Goal: Task Accomplishment & Management: Complete application form

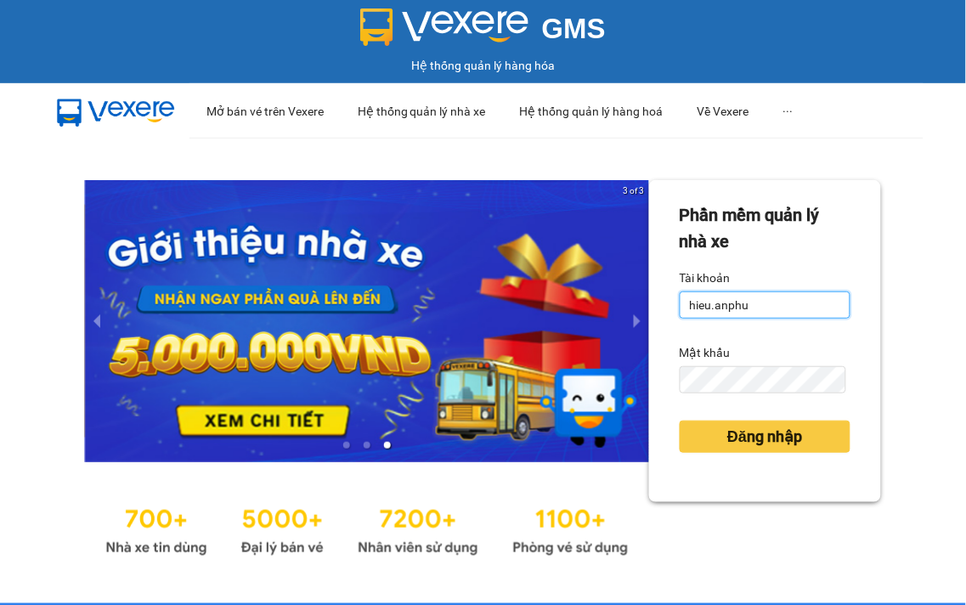
click at [779, 301] on input "hieu.anphu" at bounding box center [764, 304] width 171 height 27
type input "duyanh.anphu"
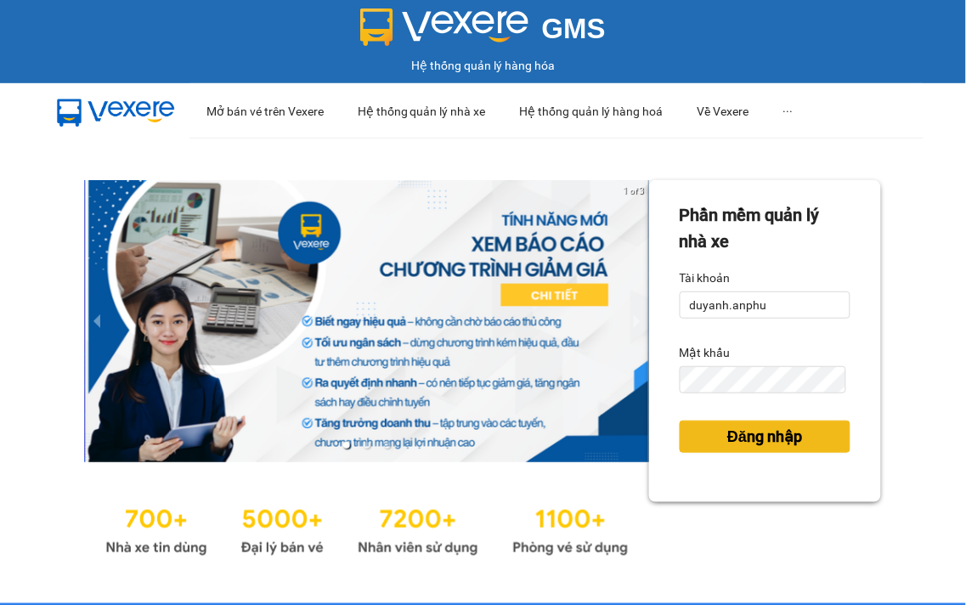
click at [741, 430] on span "Đăng nhập" at bounding box center [764, 437] width 75 height 24
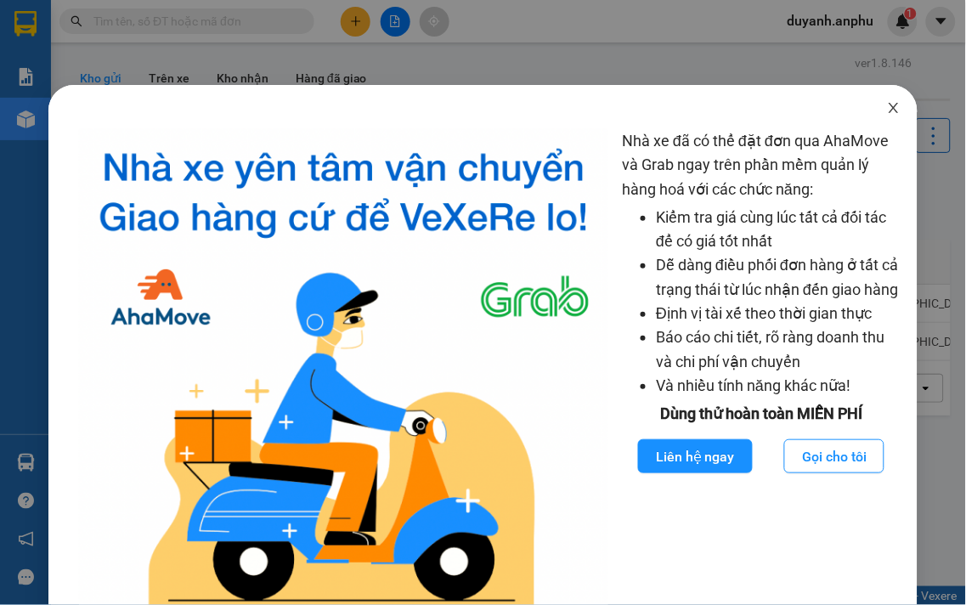
click at [887, 105] on icon "close" at bounding box center [894, 108] width 14 height 14
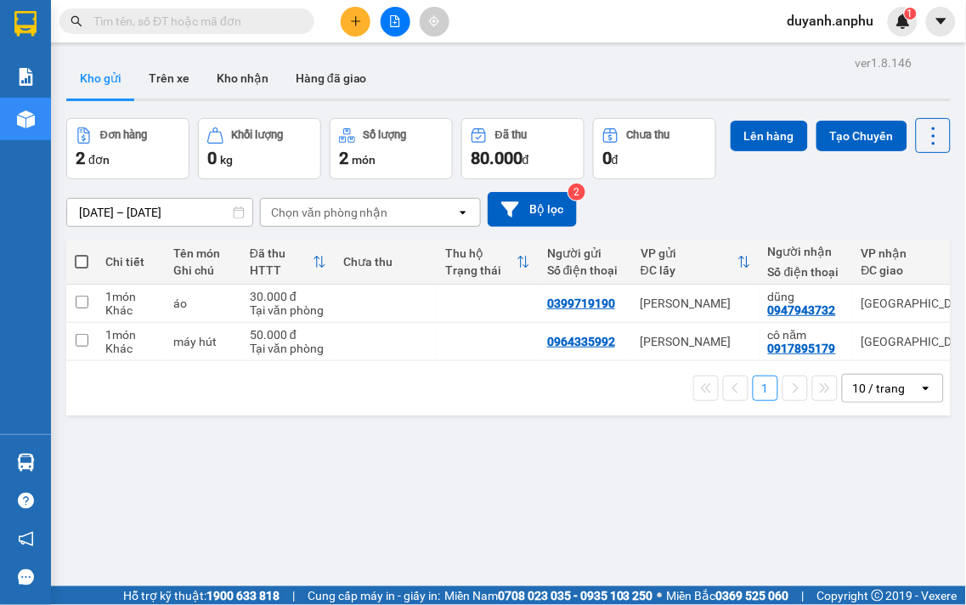
click at [191, 25] on input "text" at bounding box center [193, 21] width 200 height 19
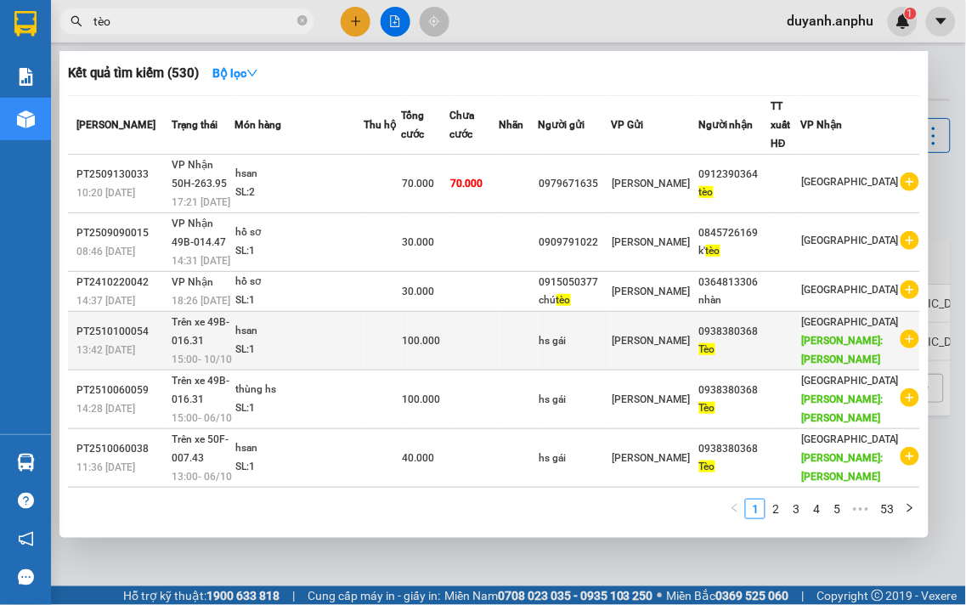
type input "tèo"
click at [904, 346] on icon "plus-circle" at bounding box center [909, 339] width 19 height 19
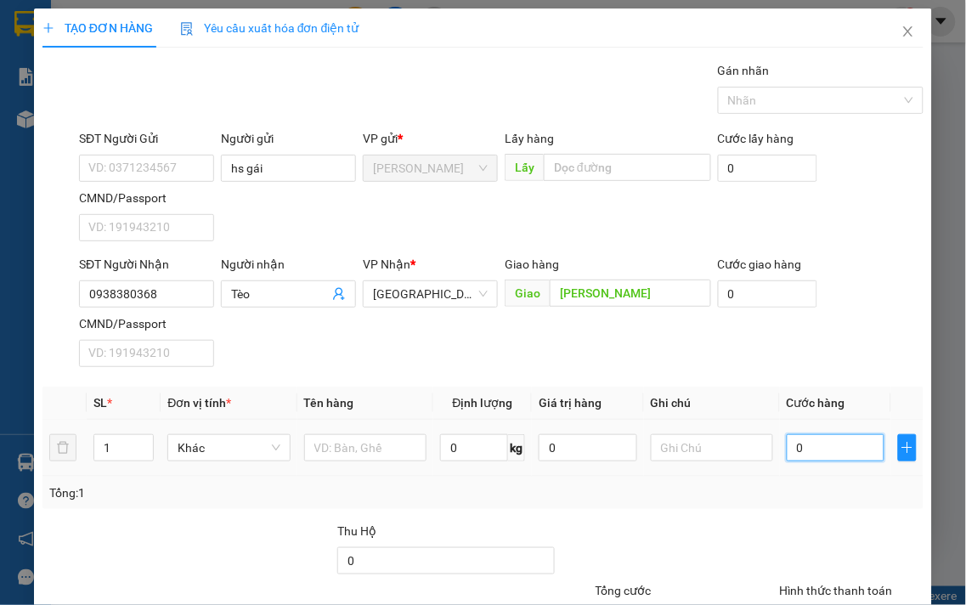
click at [808, 442] on input "0" at bounding box center [835, 447] width 98 height 27
type input "1"
type input "10"
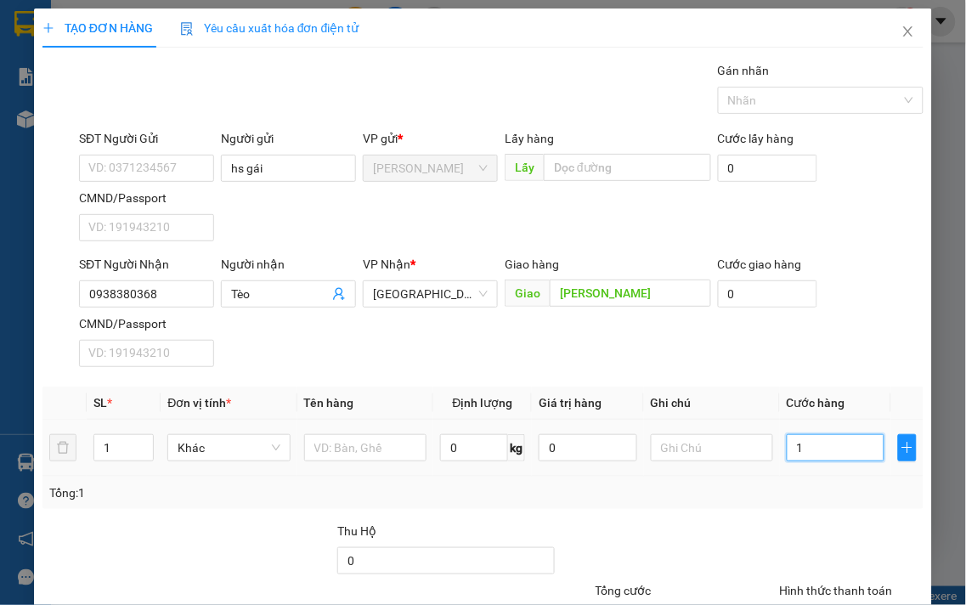
type input "10"
type input "100"
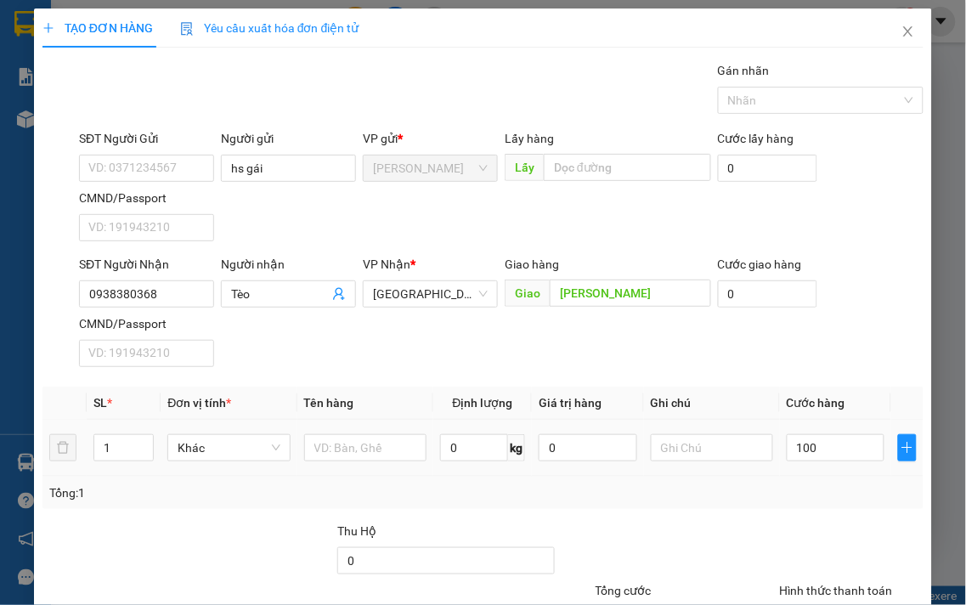
type input "100.000"
click at [712, 488] on div "Tổng: 1" at bounding box center [482, 492] width 867 height 19
click at [320, 448] on input "text" at bounding box center [365, 447] width 122 height 27
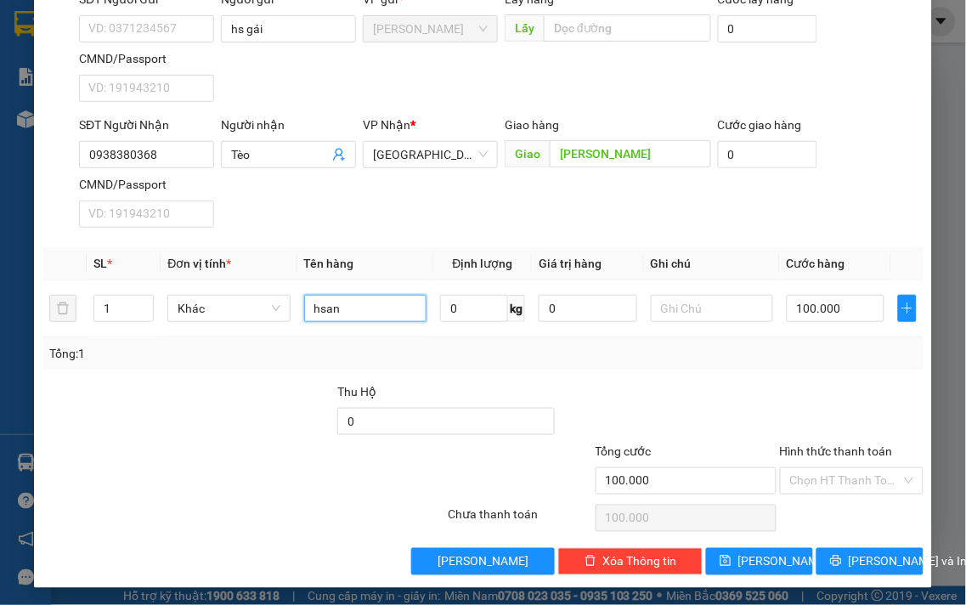
scroll to position [142, 0]
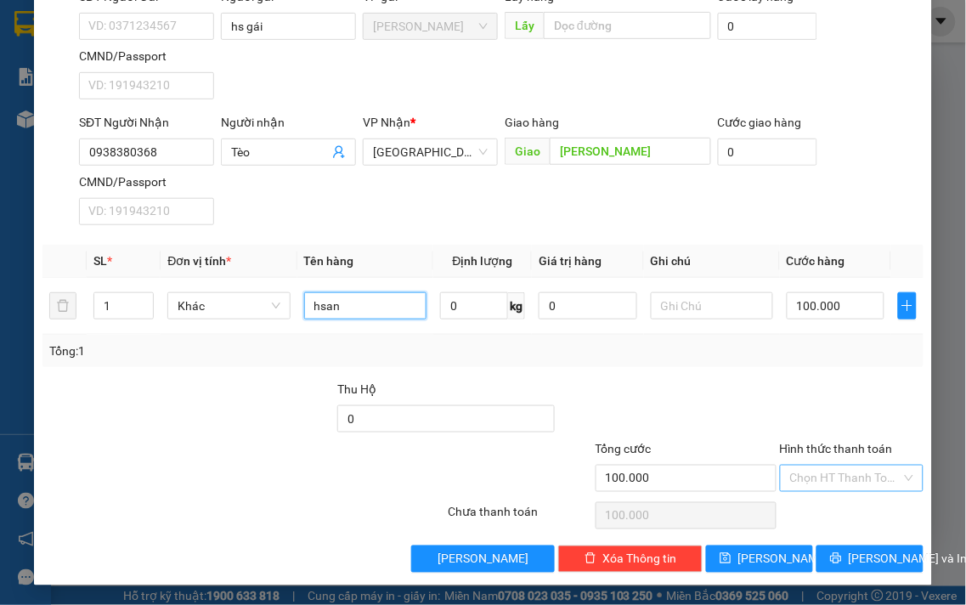
type input "hsan"
click at [825, 484] on input "Hình thức thanh toán" at bounding box center [846, 477] width 112 height 25
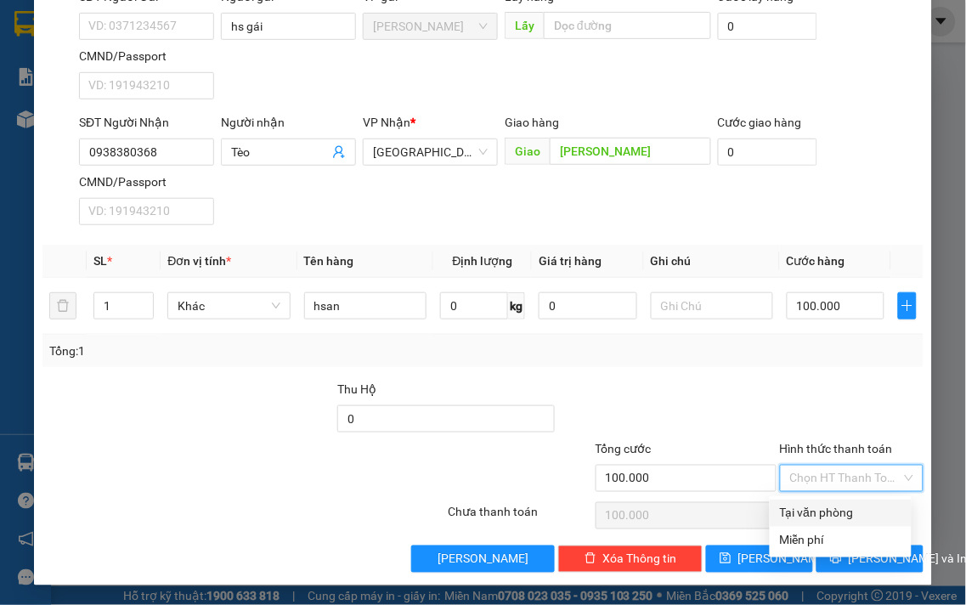
click at [837, 506] on div "Tại văn phòng" at bounding box center [840, 513] width 121 height 19
type input "0"
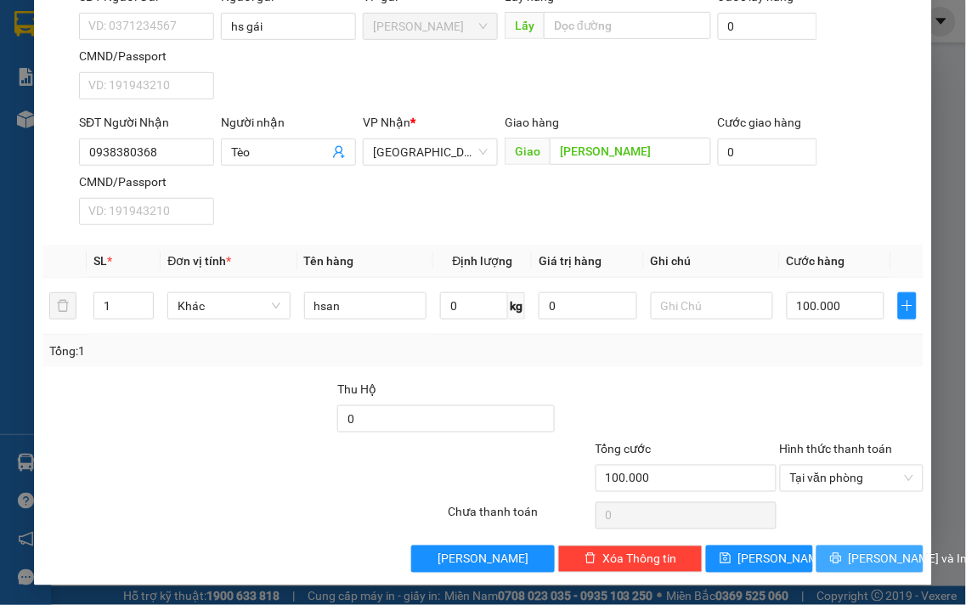
click at [870, 547] on button "[PERSON_NAME] và In" at bounding box center [869, 558] width 107 height 27
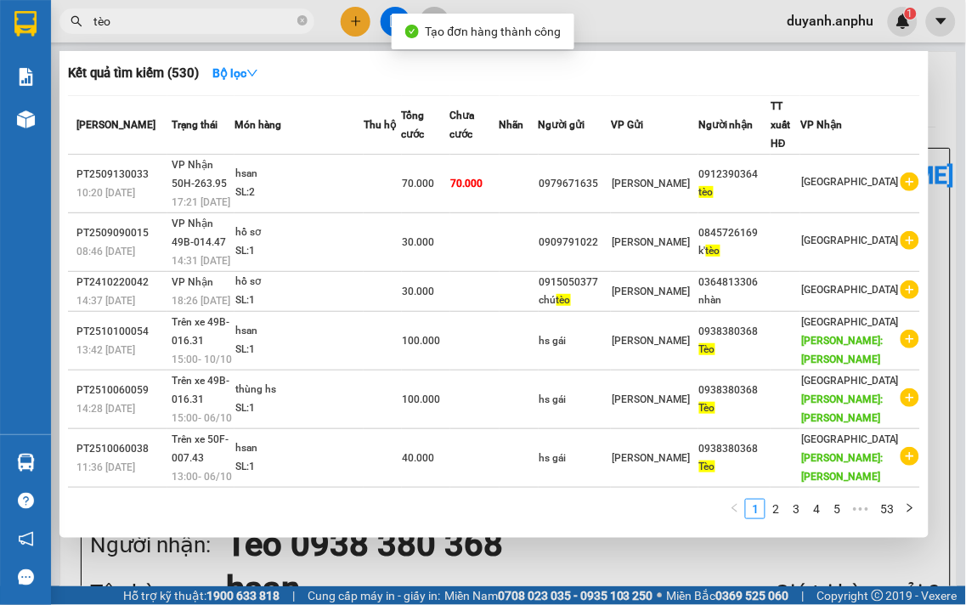
click at [386, 14] on div at bounding box center [483, 302] width 966 height 605
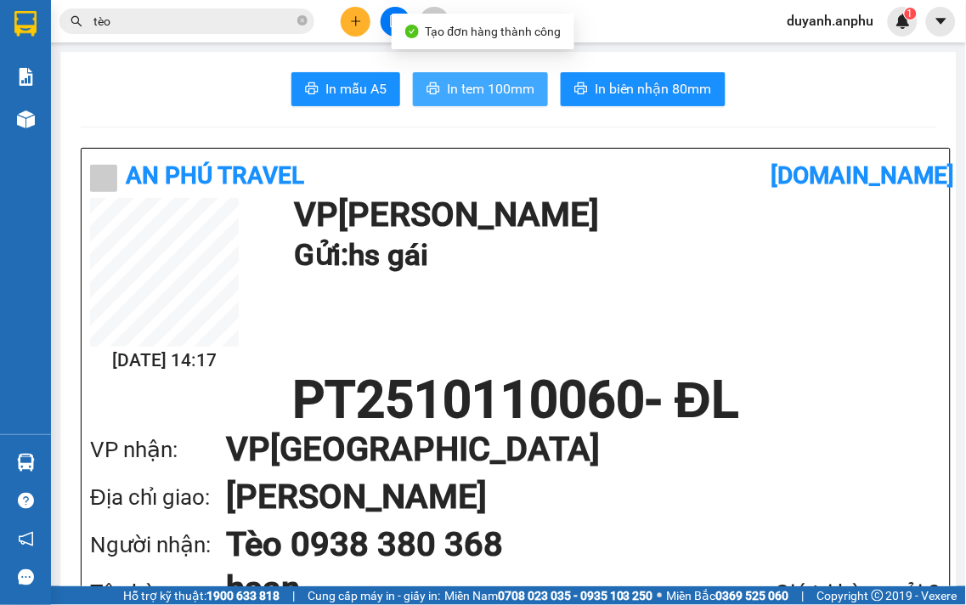
click at [522, 78] on span "In tem 100mm" at bounding box center [490, 88] width 87 height 21
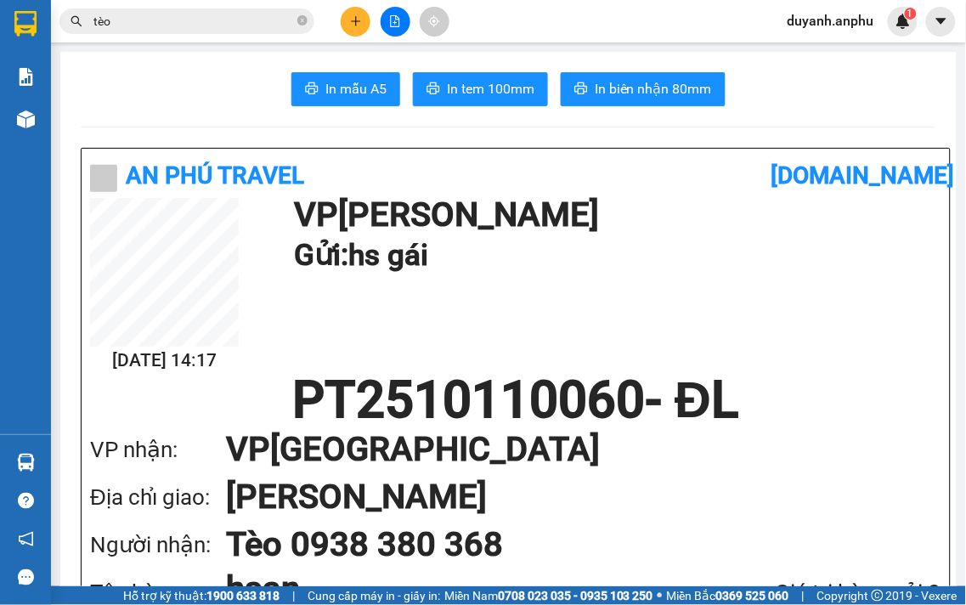
click at [256, 22] on input "tèo" at bounding box center [193, 21] width 200 height 19
type input "t"
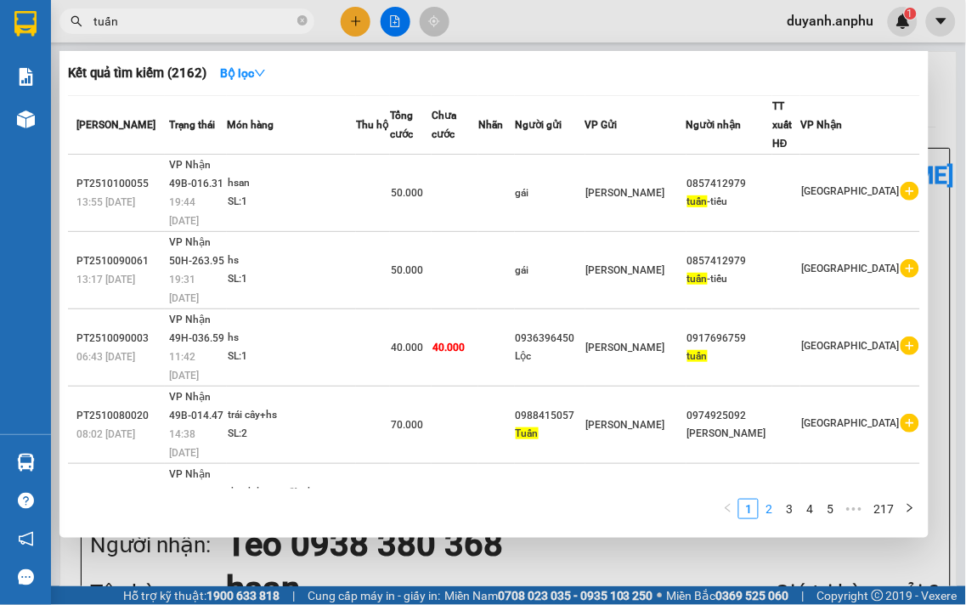
type input "tuấn"
click at [771, 507] on link "2" at bounding box center [768, 508] width 19 height 19
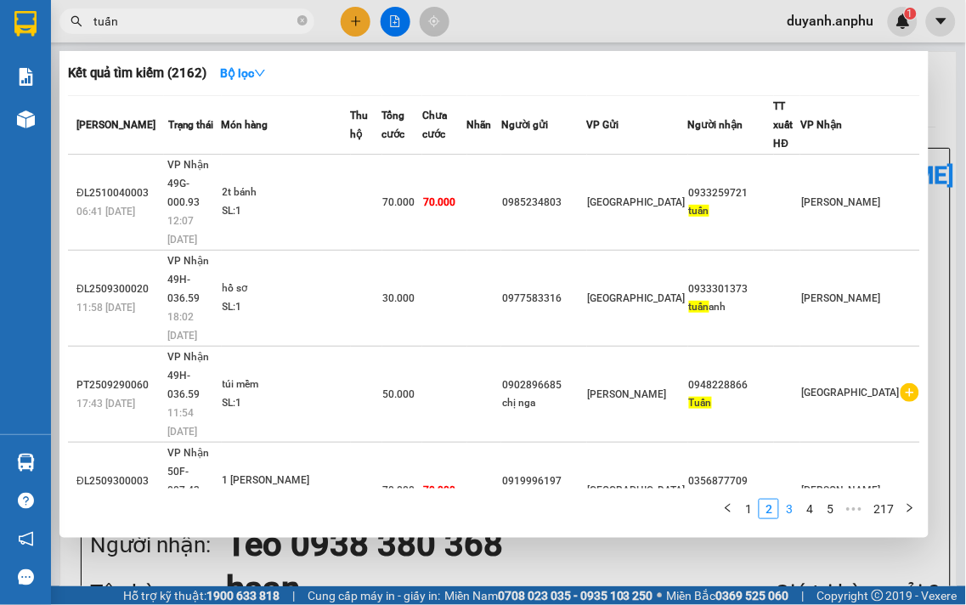
click at [795, 513] on link "3" at bounding box center [789, 508] width 19 height 19
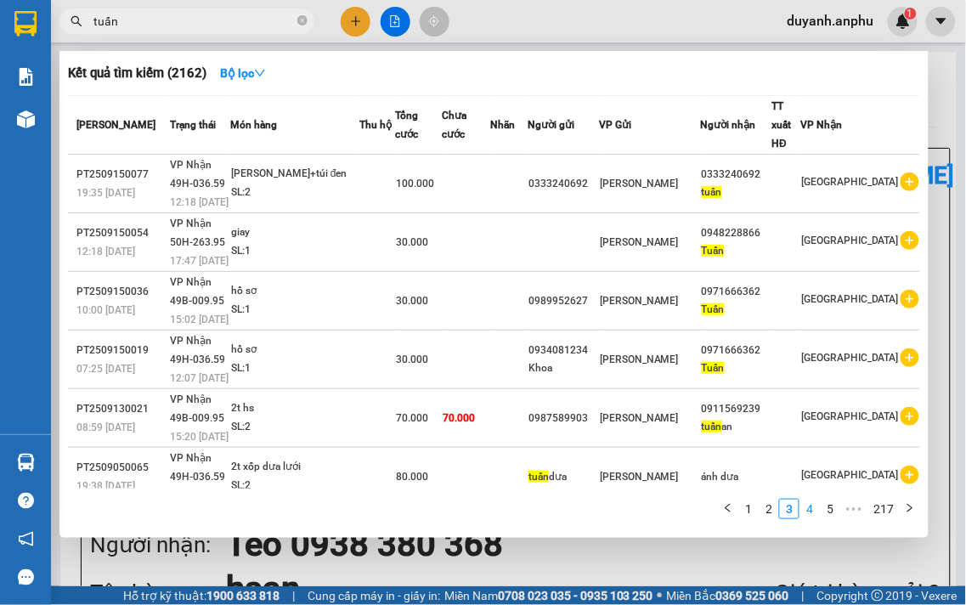
click at [812, 508] on link "4" at bounding box center [809, 508] width 19 height 19
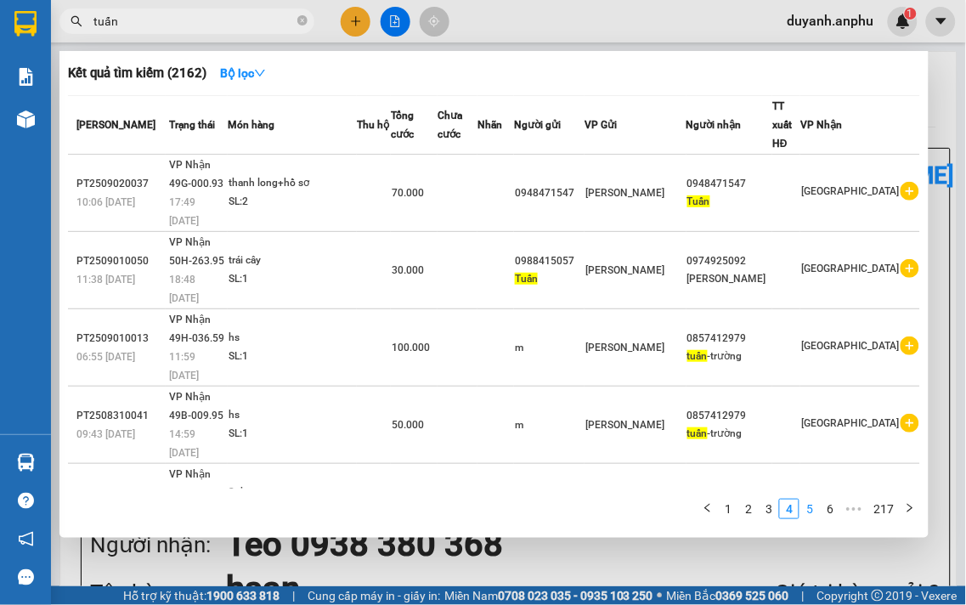
click at [815, 512] on link "5" at bounding box center [809, 508] width 19 height 19
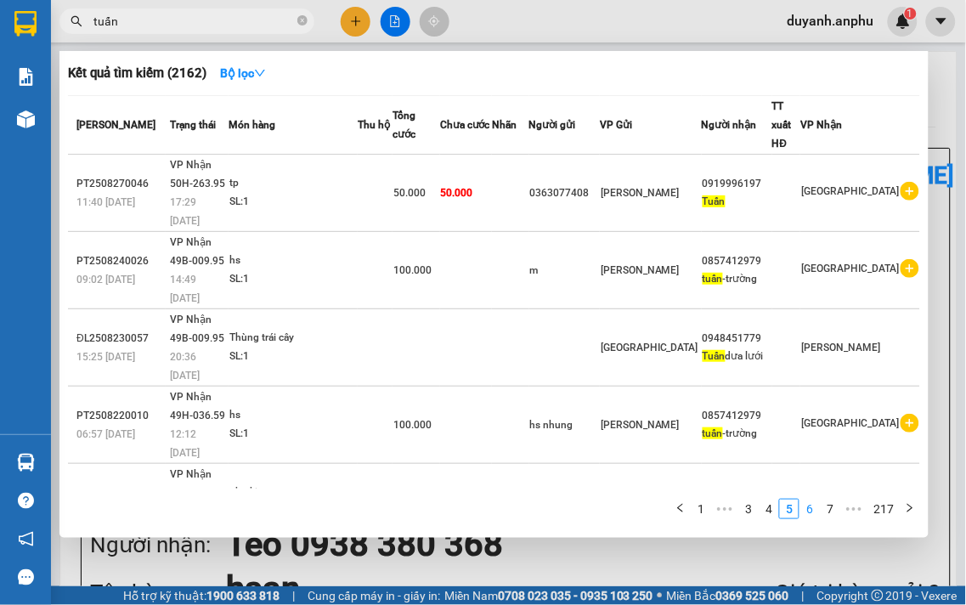
click at [808, 502] on link "6" at bounding box center [809, 508] width 19 height 19
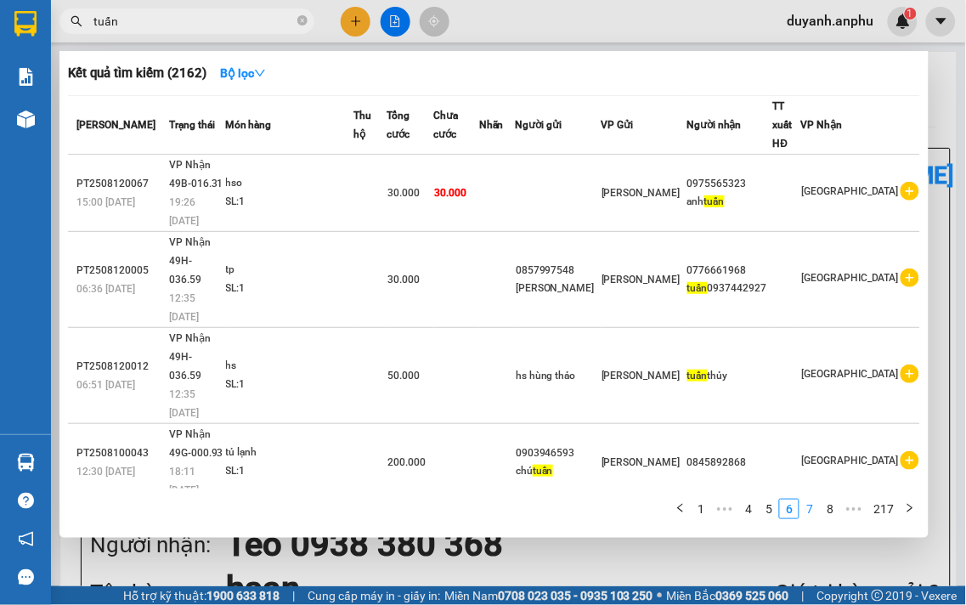
click at [811, 510] on link "7" at bounding box center [809, 508] width 19 height 19
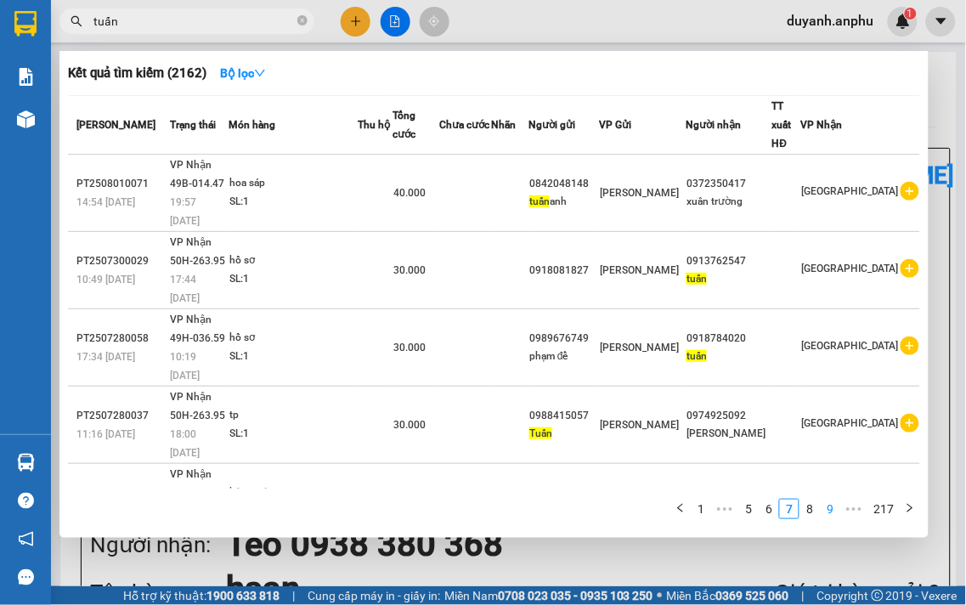
click at [820, 510] on ul "1 ••• 5 6 7 8 9 ••• 217" at bounding box center [795, 509] width 250 height 20
click at [814, 508] on link "8" at bounding box center [809, 508] width 19 height 19
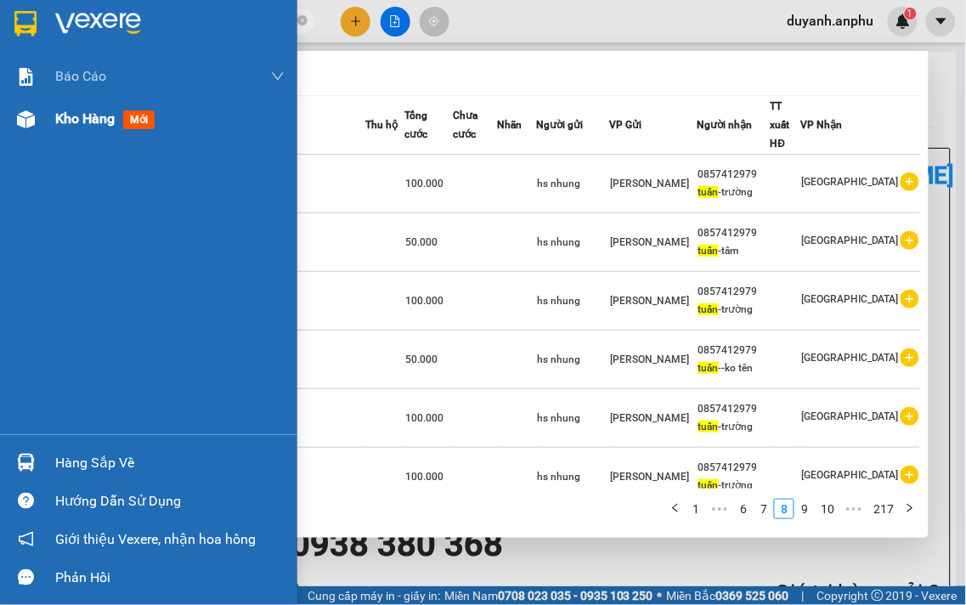
click at [55, 115] on span "Kho hàng" at bounding box center [84, 118] width 59 height 16
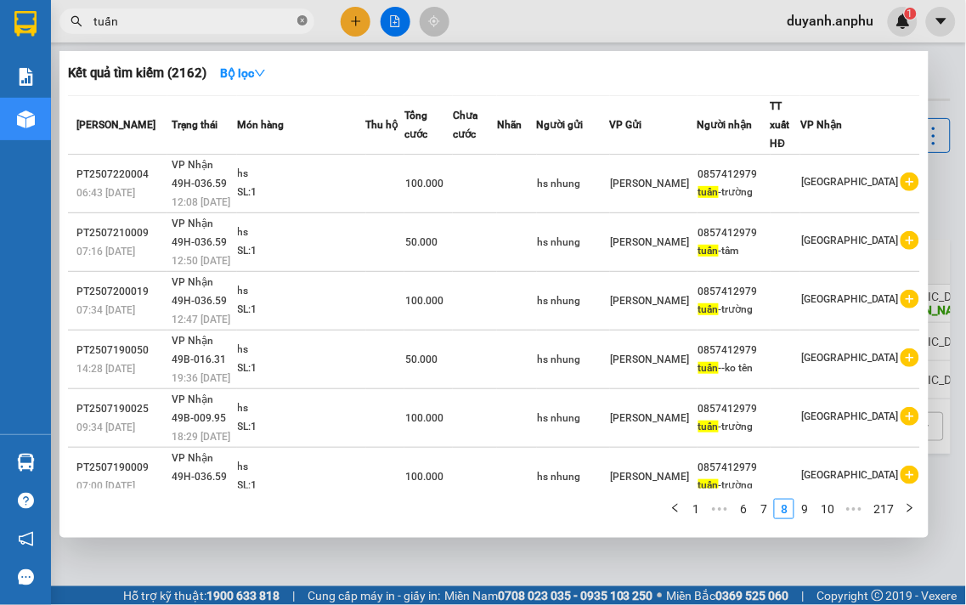
click at [303, 24] on icon "close-circle" at bounding box center [302, 20] width 10 height 10
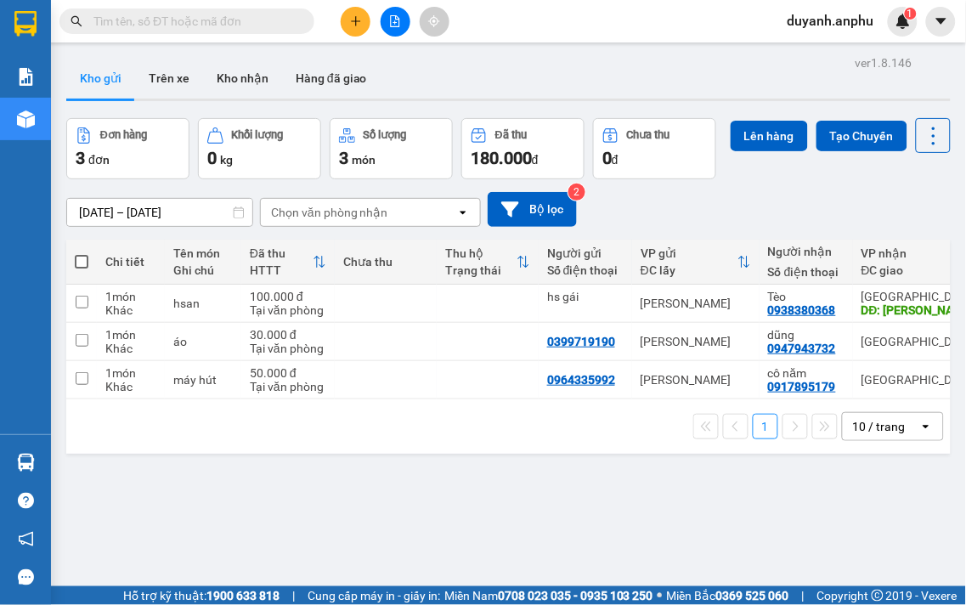
click at [82, 268] on span at bounding box center [82, 262] width 14 height 14
click at [82, 253] on input "checkbox" at bounding box center [82, 253] width 0 height 0
checkbox input "true"
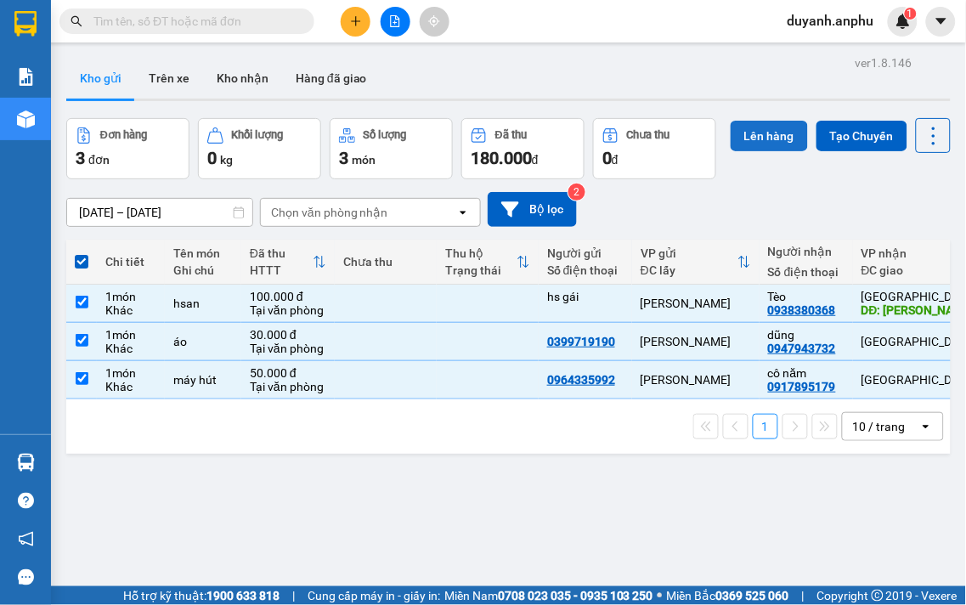
click at [730, 151] on button "Lên hàng" at bounding box center [768, 136] width 77 height 31
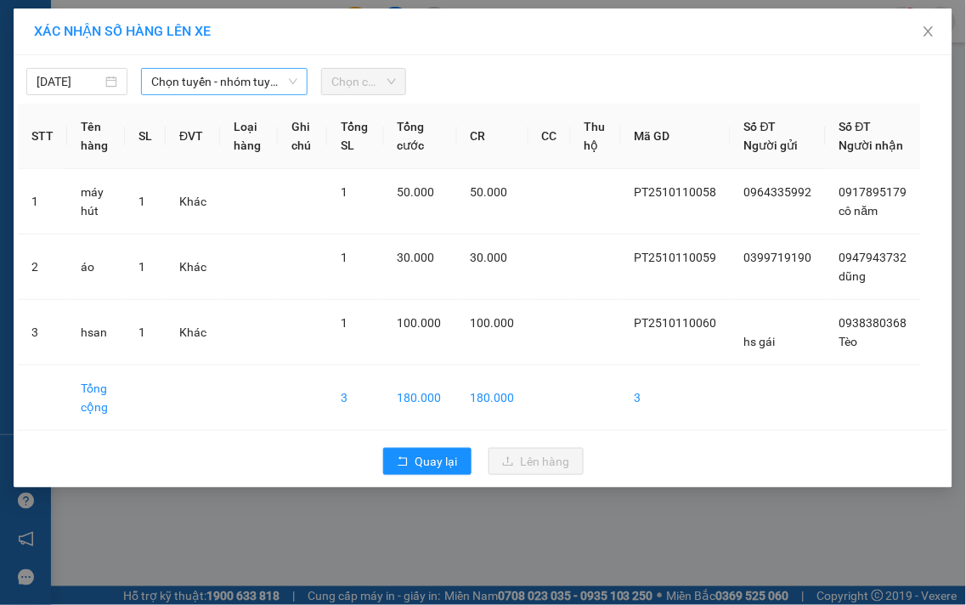
click at [176, 69] on span "Chọn tuyến - nhóm tuyến" at bounding box center [224, 81] width 146 height 25
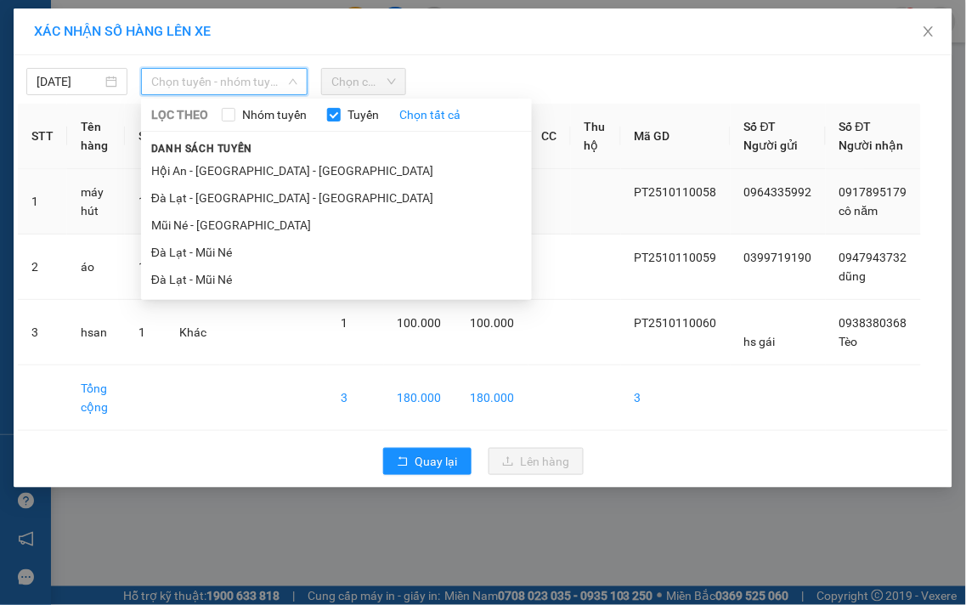
click at [172, 223] on li "Mũi Né - [GEOGRAPHIC_DATA]" at bounding box center [336, 224] width 391 height 27
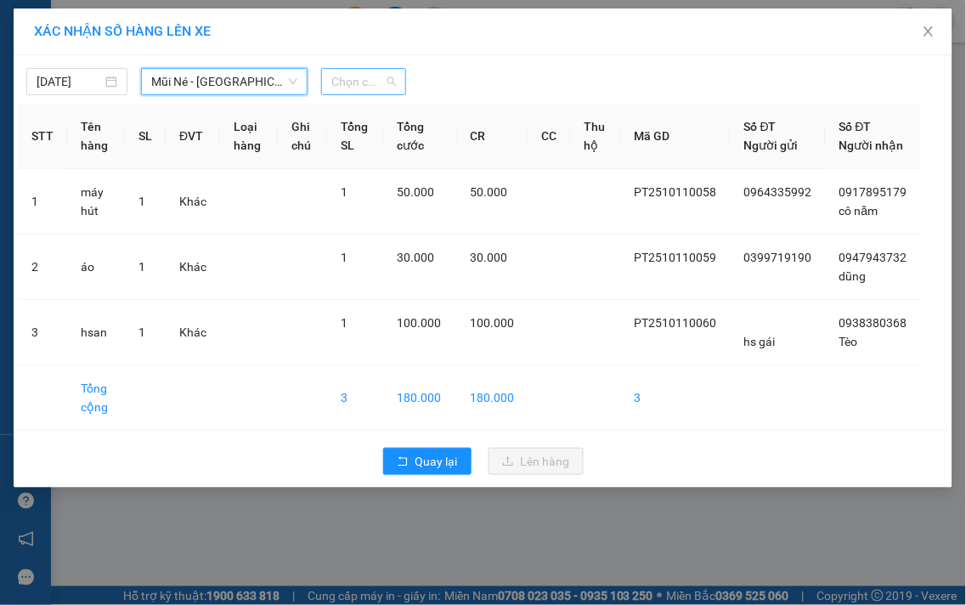
click at [344, 75] on span "Chọn chuyến" at bounding box center [363, 81] width 65 height 25
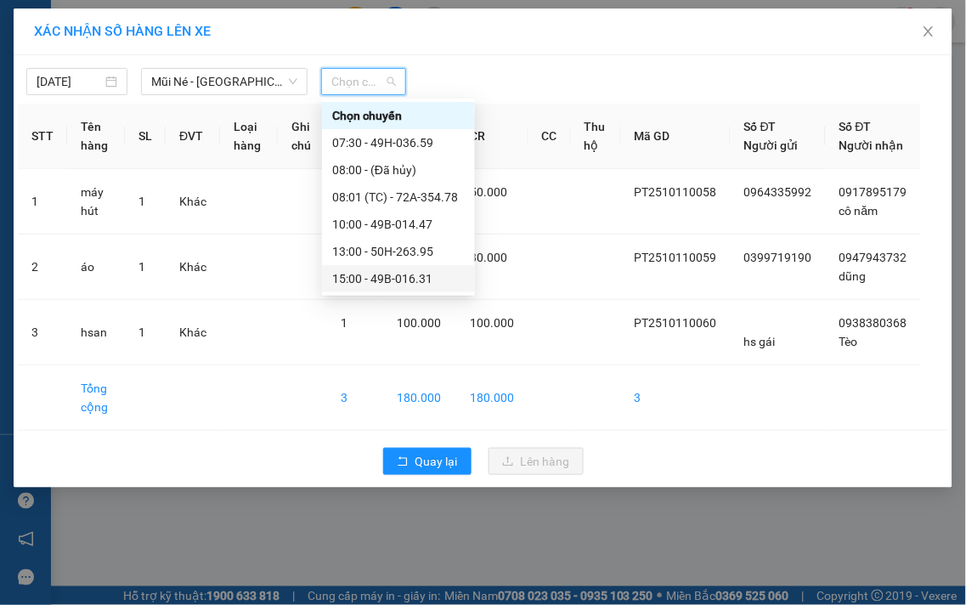
click at [355, 280] on div "15:00 - 49B-016.31" at bounding box center [398, 278] width 132 height 19
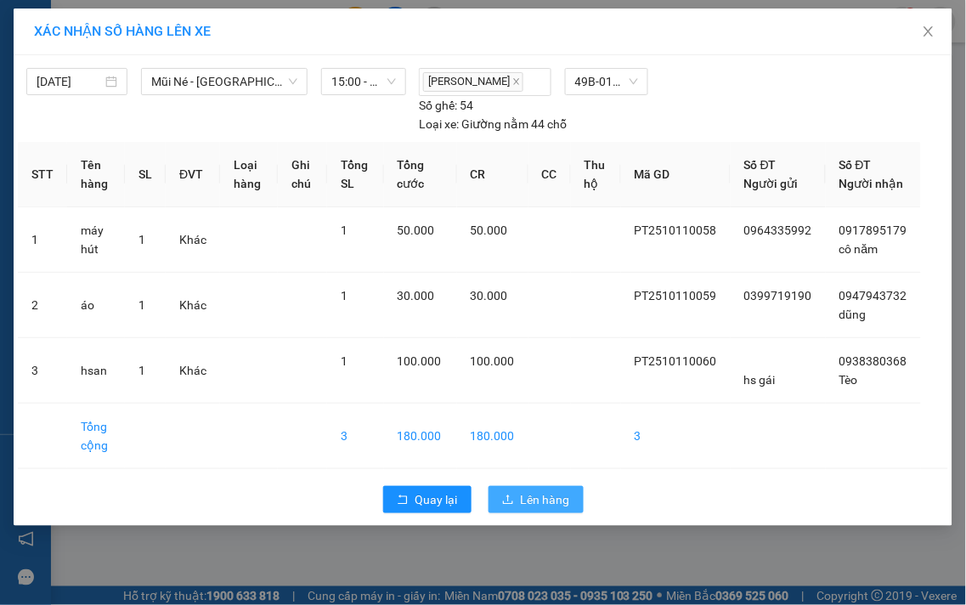
click at [537, 509] on span "Lên hàng" at bounding box center [545, 499] width 49 height 19
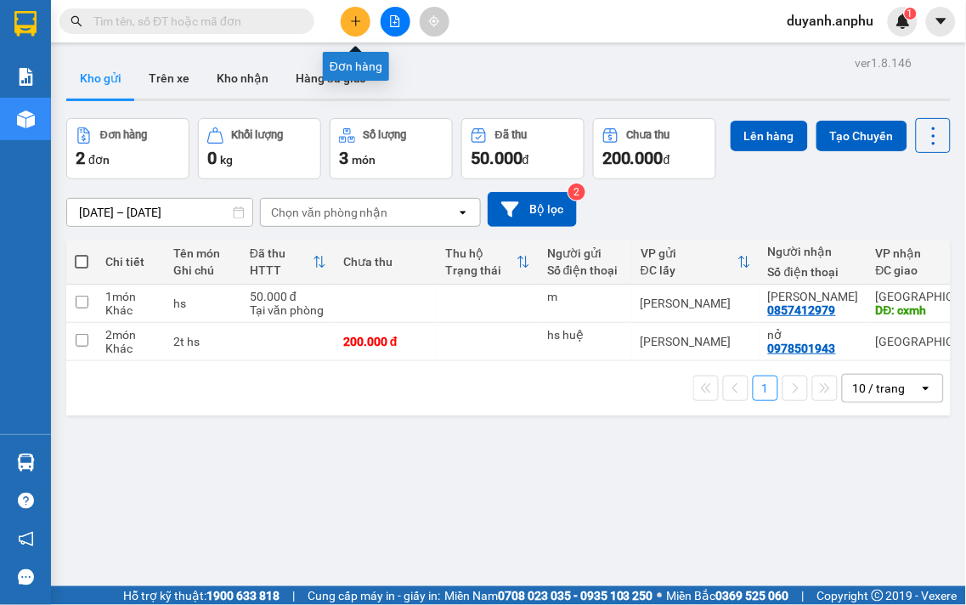
click at [352, 23] on icon "plus" at bounding box center [356, 21] width 12 height 12
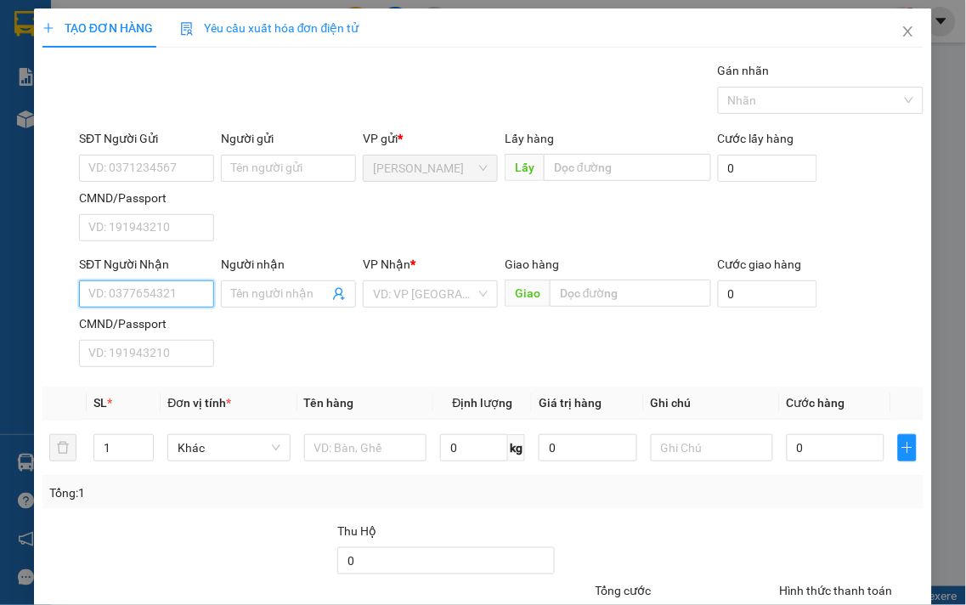
click at [131, 291] on input "SĐT Người Nhận" at bounding box center [146, 293] width 135 height 27
type input "0792640912"
click at [182, 325] on div "0792640912 - ngân" at bounding box center [144, 328] width 113 height 19
type input "ngân"
type input "30.000"
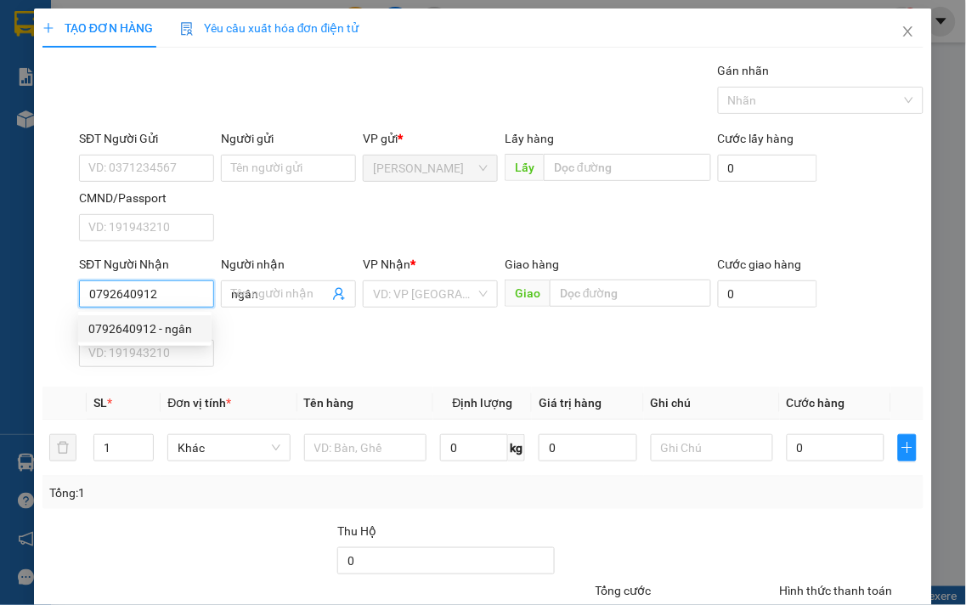
type input "30.000"
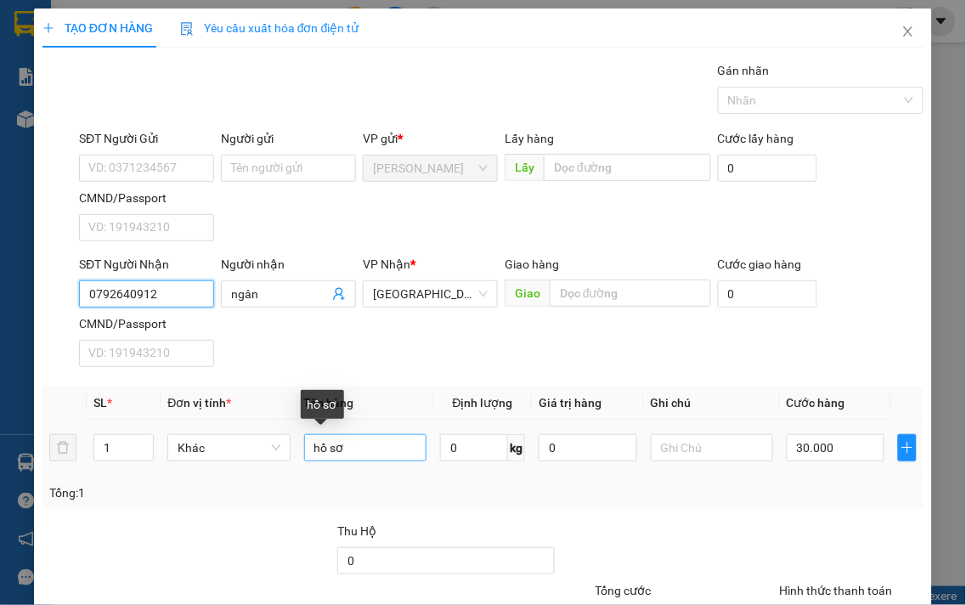
type input "0792640912"
drag, startPoint x: 366, startPoint y: 446, endPoint x: 286, endPoint y: 451, distance: 80.0
click at [286, 451] on tr "1 Khác hồ sơ 0 kg 0 30.000" at bounding box center [482, 448] width 881 height 57
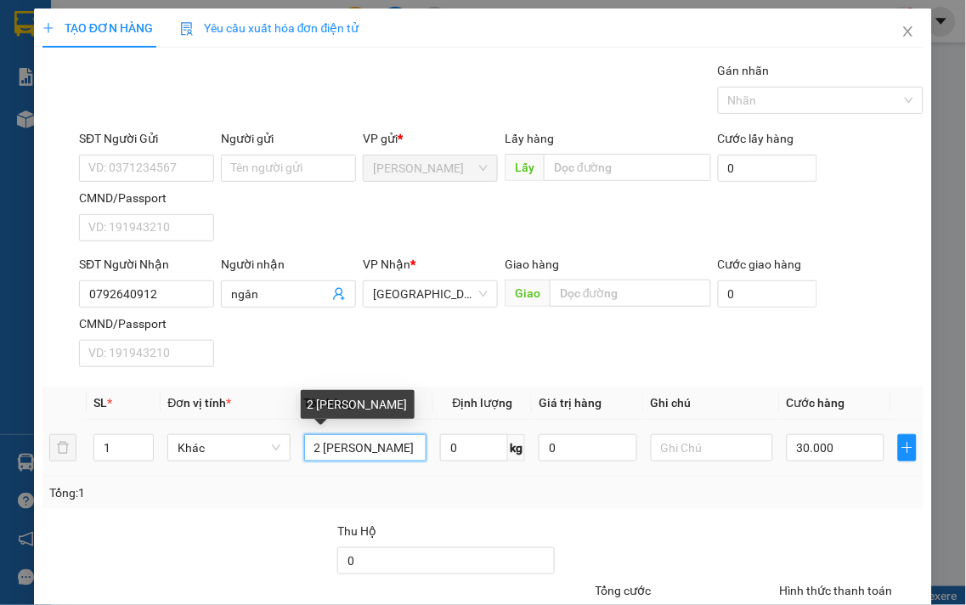
scroll to position [0, 1]
drag, startPoint x: 312, startPoint y: 448, endPoint x: 320, endPoint y: 453, distance: 9.9
click at [314, 448] on input "2 [PERSON_NAME]" at bounding box center [365, 447] width 122 height 27
type input "3 [PERSON_NAME]"
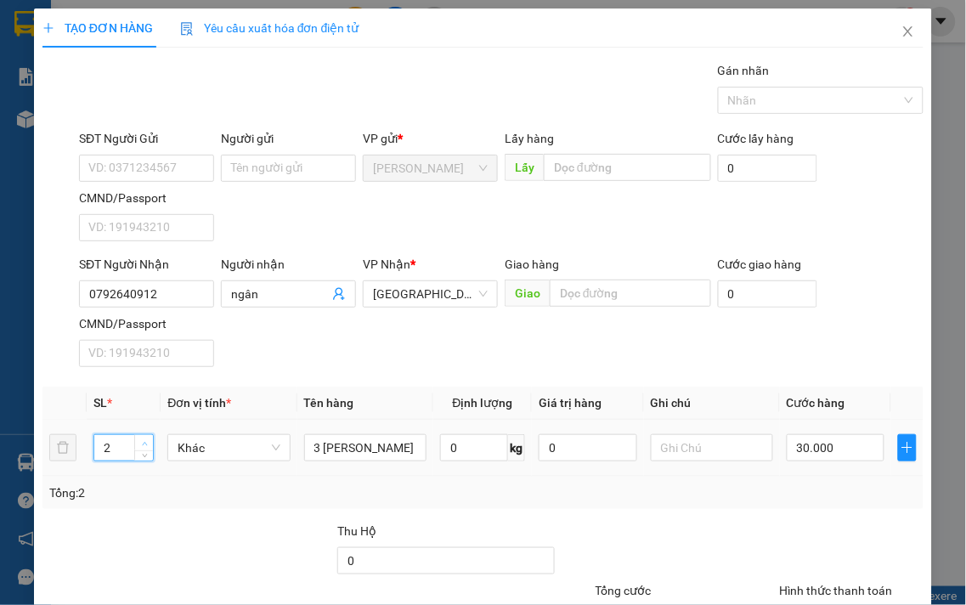
scroll to position [0, 0]
click at [142, 441] on icon "up" at bounding box center [145, 444] width 6 height 6
type input "3"
click at [142, 441] on icon "up" at bounding box center [145, 444] width 6 height 6
click at [379, 337] on div "SĐT Người Nhận 0792640912 Người nhận ngân VP Nhận * Đà Lạt Giao hàng Giao Cước …" at bounding box center [501, 314] width 851 height 119
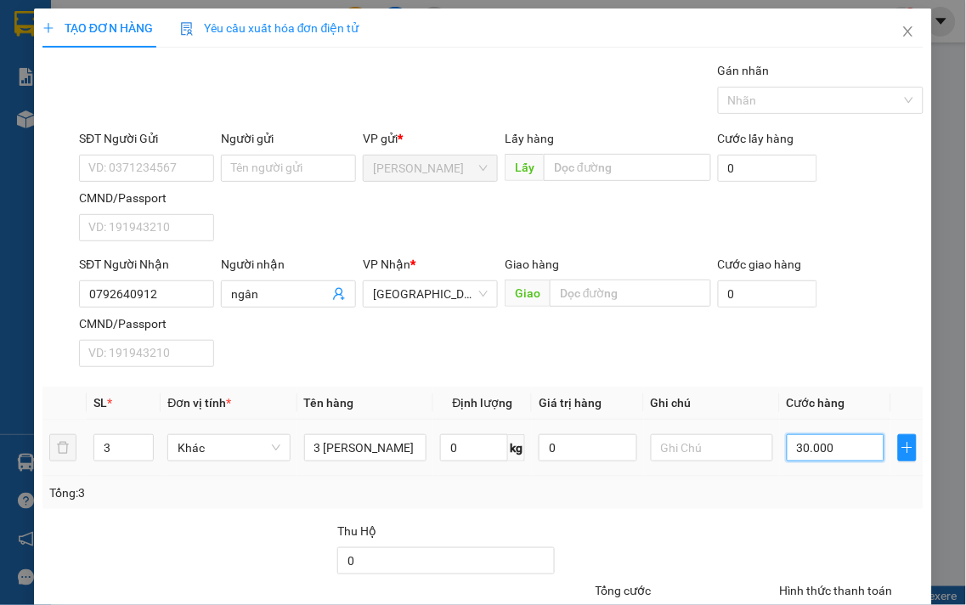
type input "9"
type input "90"
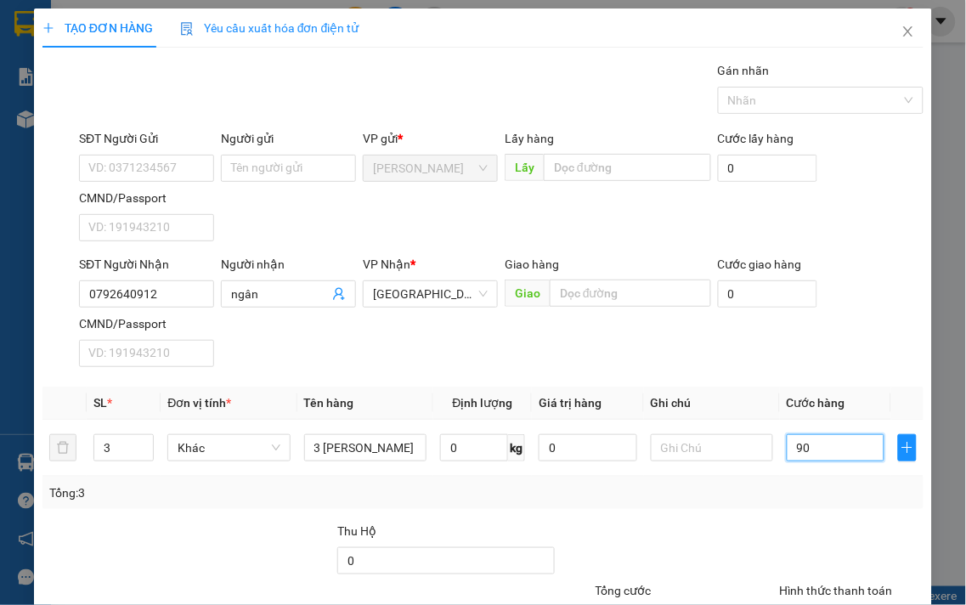
type input "90"
type input "90.000"
click at [575, 334] on div "SĐT Người Nhận 0792640912 Người nhận ngân VP Nhận * Đà Lạt Giao hàng Giao Cước …" at bounding box center [501, 314] width 851 height 119
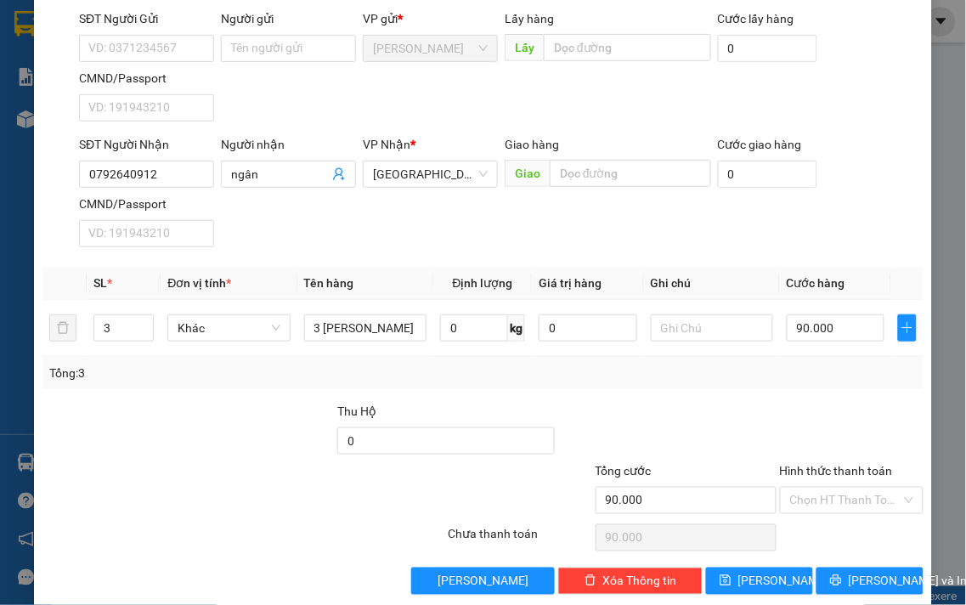
scroll to position [142, 0]
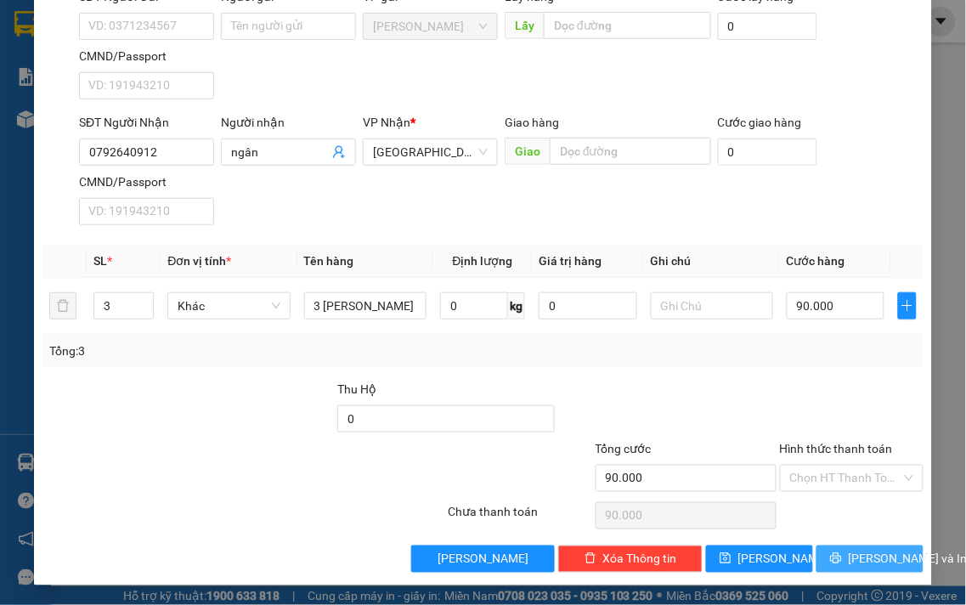
click at [869, 554] on span "[PERSON_NAME] và In" at bounding box center [907, 558] width 119 height 19
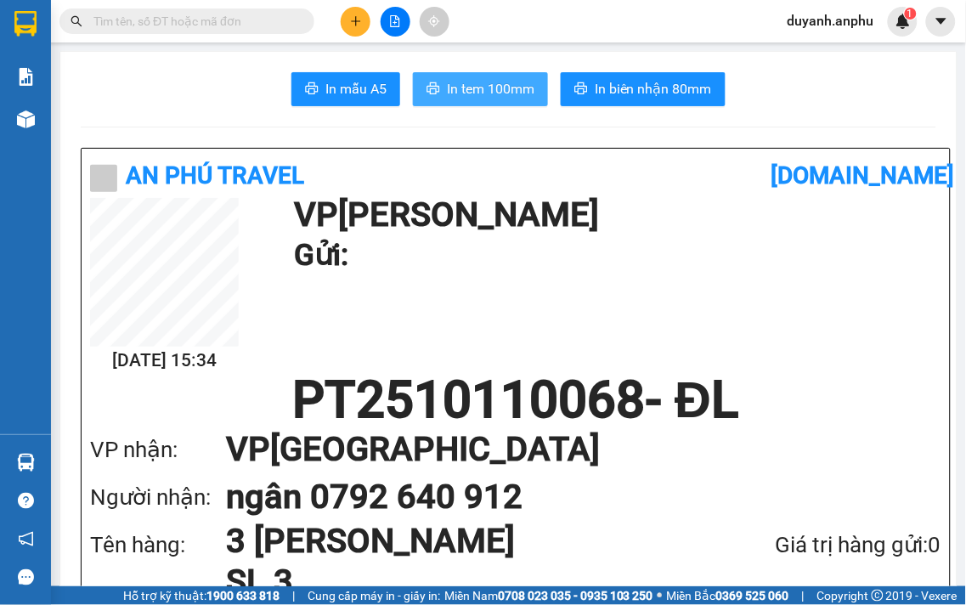
click at [507, 87] on span "In tem 100mm" at bounding box center [490, 88] width 87 height 21
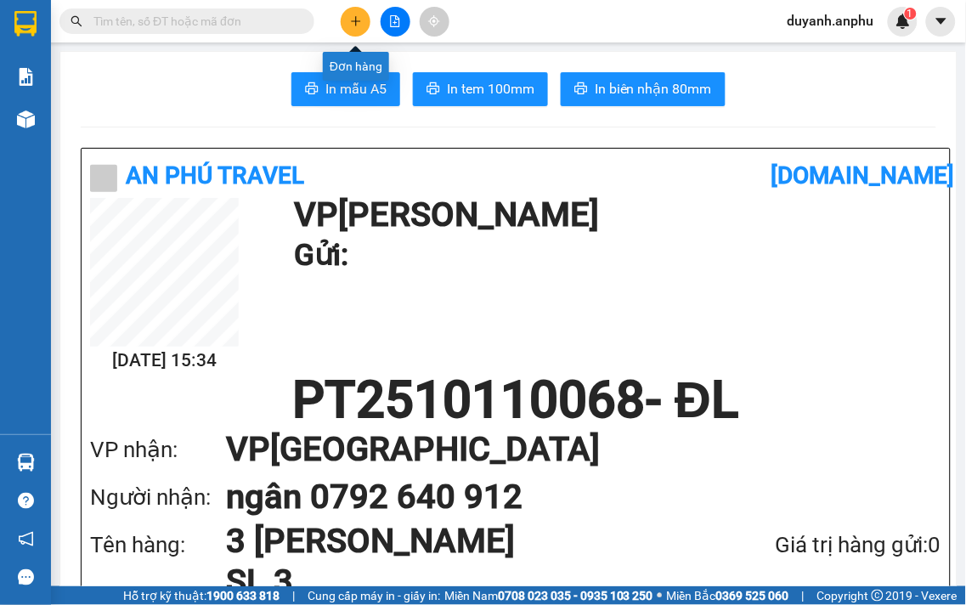
click at [357, 20] on icon "plus" at bounding box center [355, 20] width 9 height 1
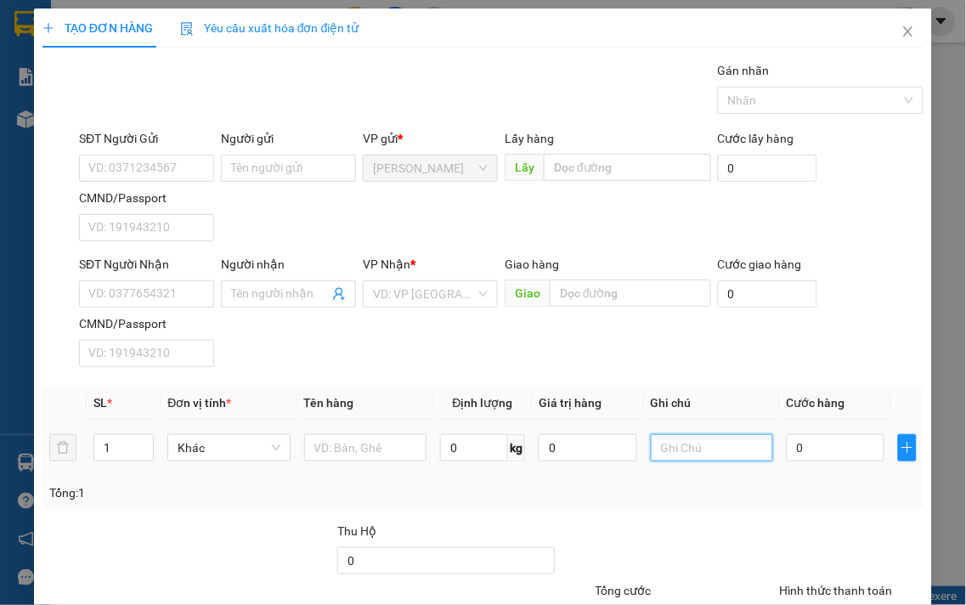
click at [686, 455] on input "text" at bounding box center [712, 447] width 122 height 27
type input "n"
type input "người nhận nói ko nhận đc, trả lại [GEOGRAPHIC_DATA]"
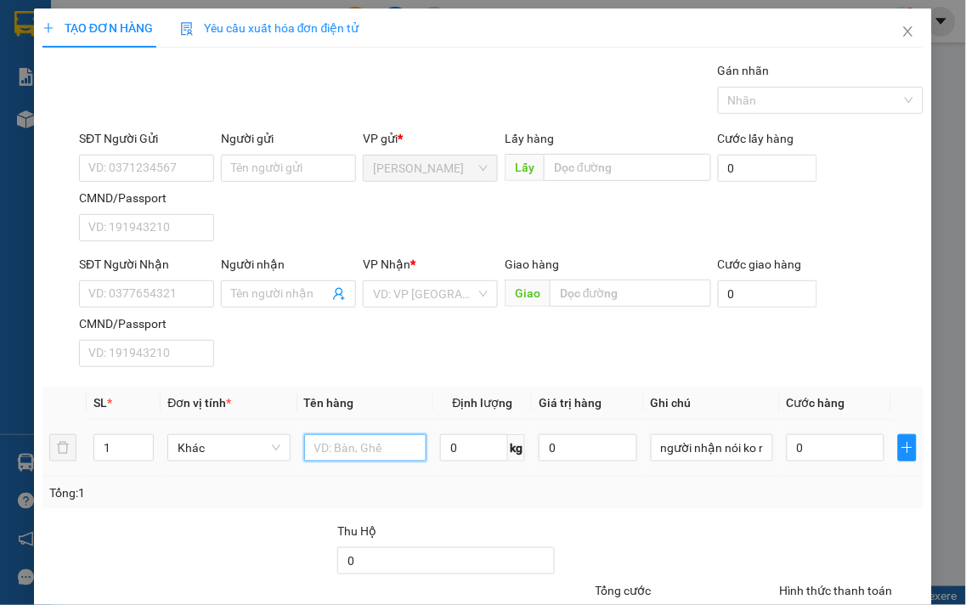
click at [334, 446] on input "text" at bounding box center [365, 447] width 122 height 27
type input "hso"
click at [846, 443] on input "0" at bounding box center [835, 447] width 98 height 27
type input "6"
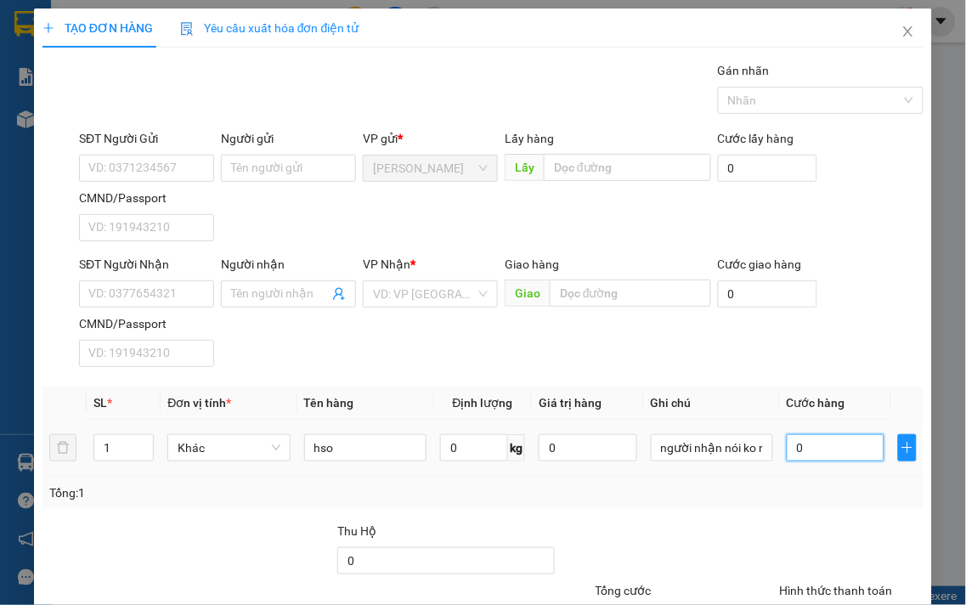
type input "6"
type input "60"
type input "60.000"
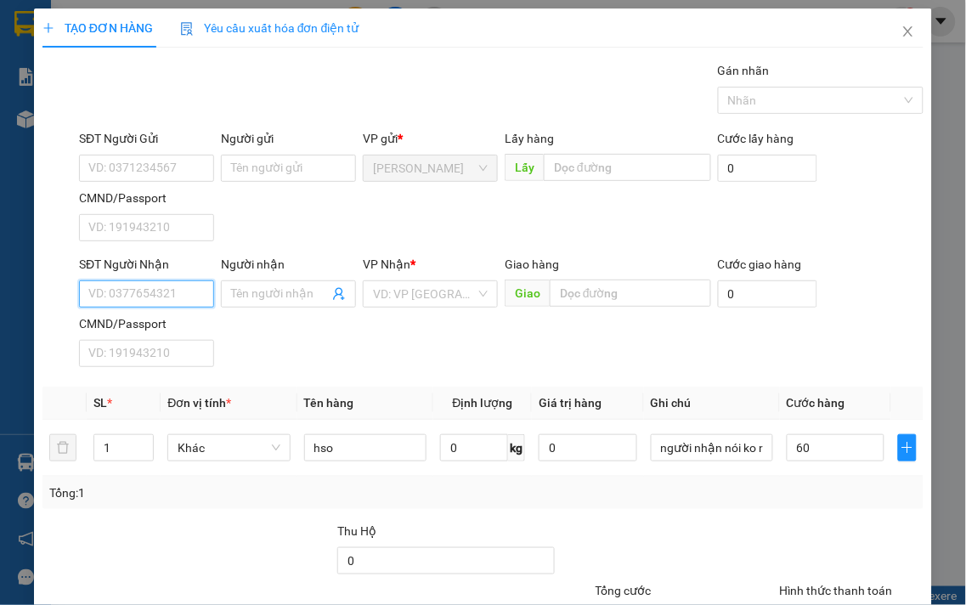
type input "60.000"
click at [150, 295] on input "SĐT Người Nhận" at bounding box center [146, 293] width 135 height 27
click at [155, 295] on input "SĐT Người Nhận" at bounding box center [146, 293] width 135 height 27
type input "0988254679"
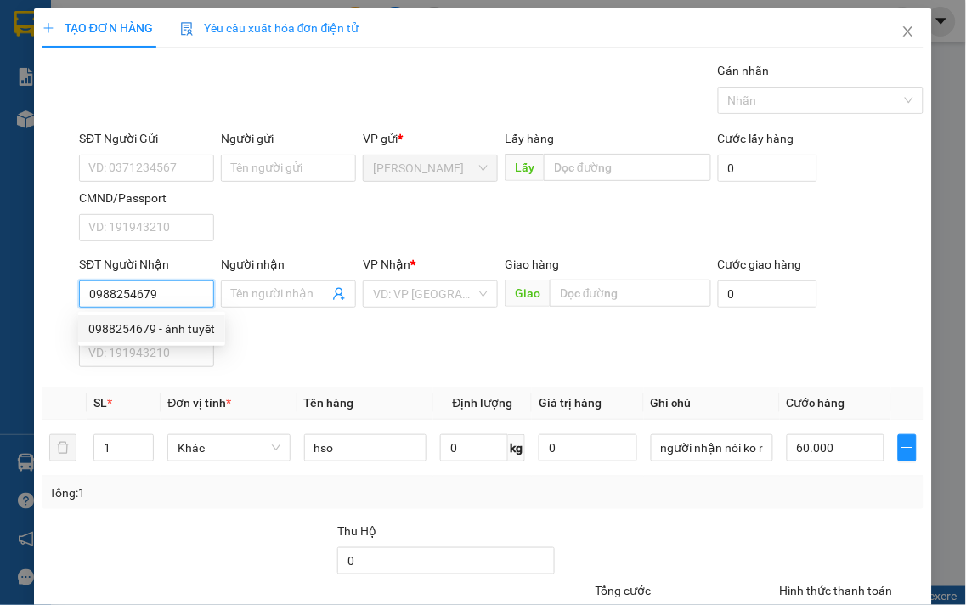
click at [208, 331] on div "0988254679 - ánh tuyết" at bounding box center [151, 328] width 127 height 19
type input "ánh tuyết"
type input "30.000"
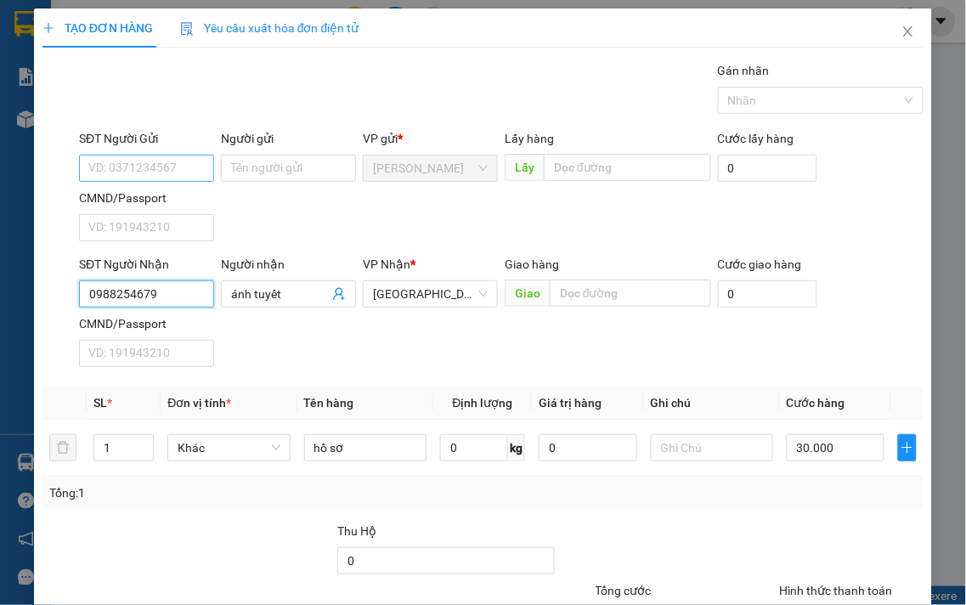
type input "0988254679"
click at [158, 168] on input "SĐT Người Gửi" at bounding box center [146, 168] width 135 height 27
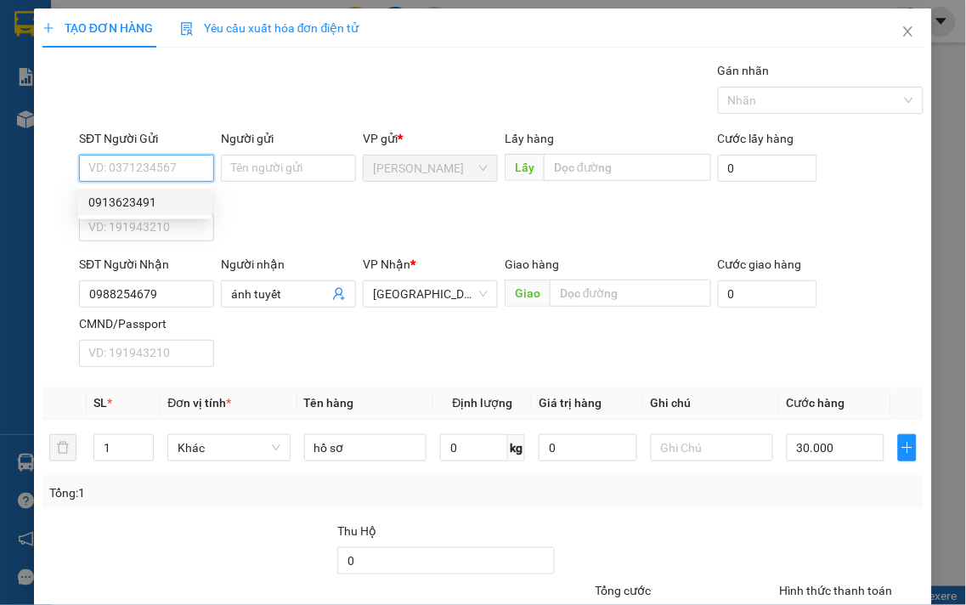
click at [146, 201] on div "0913623491" at bounding box center [144, 202] width 113 height 19
type input "0913623491"
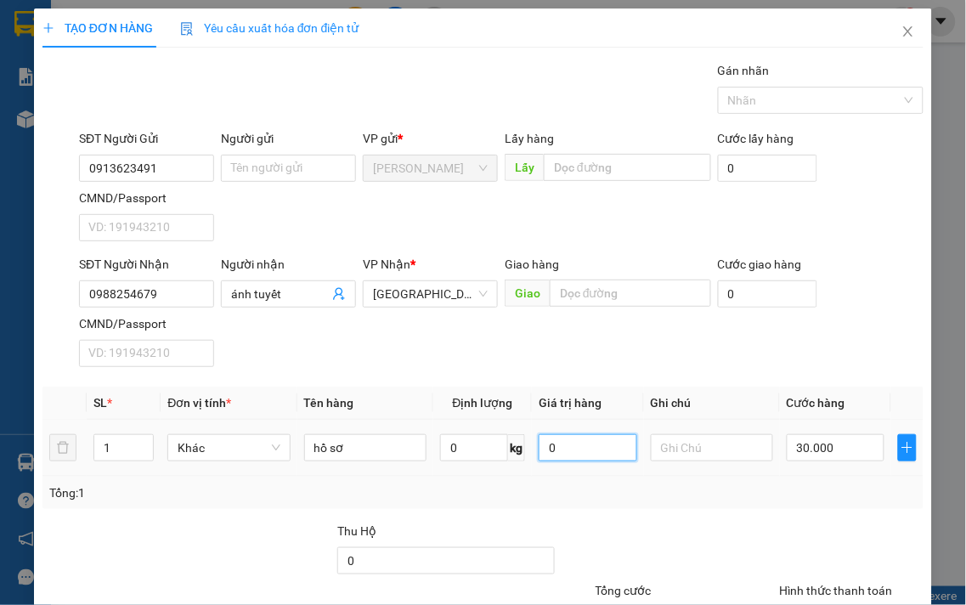
click at [564, 448] on input "0" at bounding box center [587, 447] width 98 height 27
type input "0"
click at [651, 453] on input "text" at bounding box center [712, 447] width 122 height 27
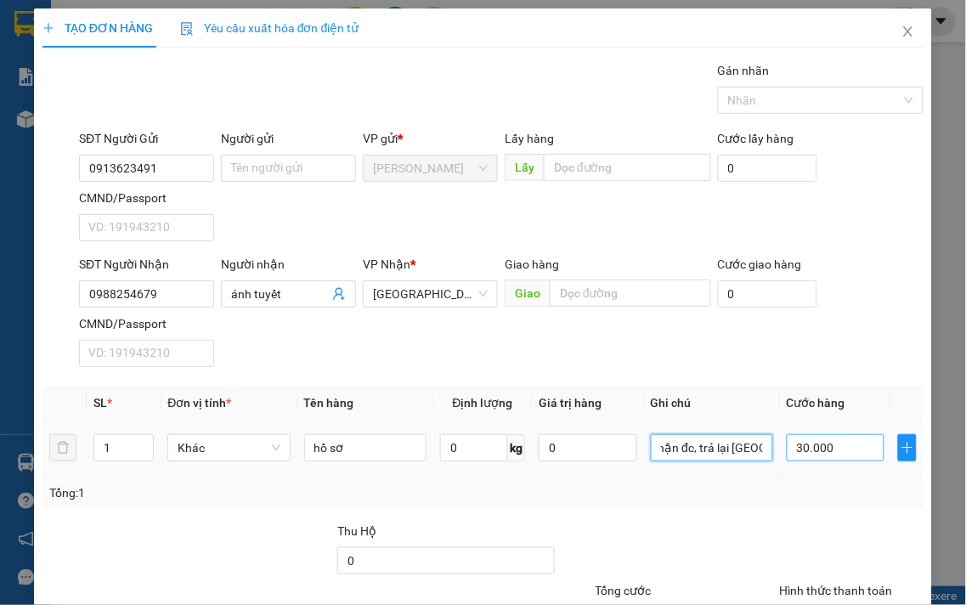
type input "người nhận báo ko nhận đc, trả lại [GEOGRAPHIC_DATA]"
click at [831, 451] on input "30.000" at bounding box center [835, 447] width 98 height 27
type input "6"
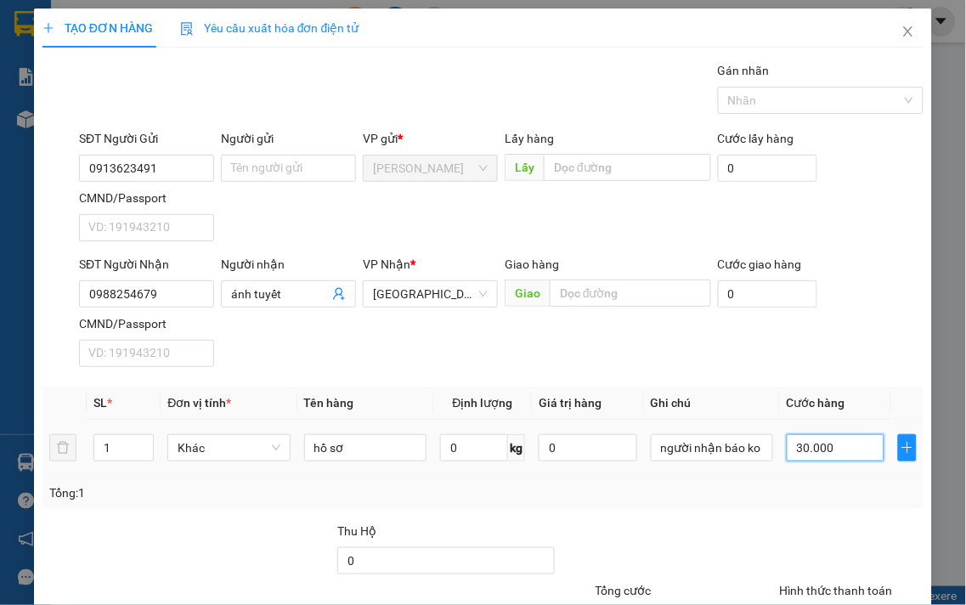
type input "6"
type input "60"
type input "60.000"
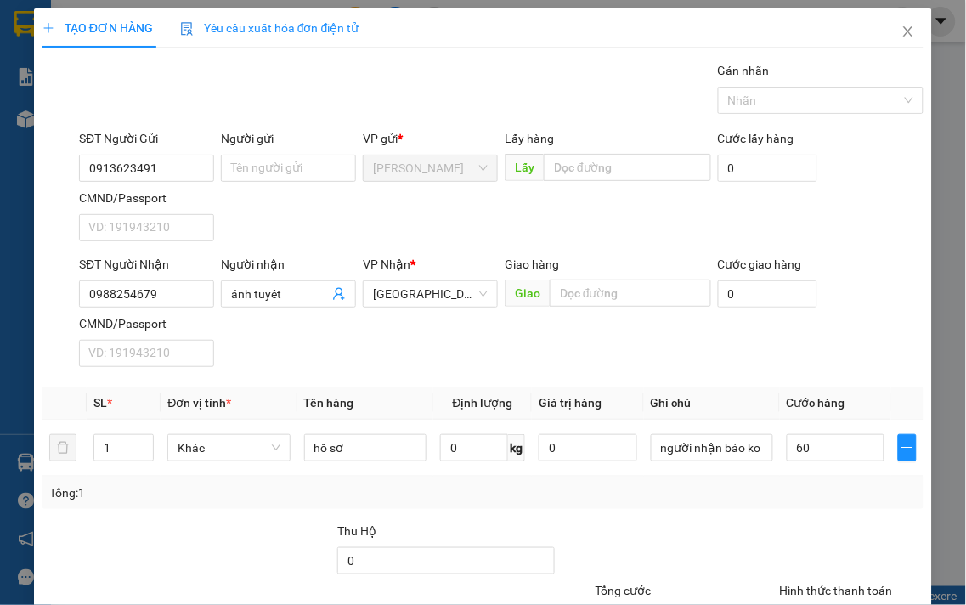
type input "60.000"
click at [784, 493] on div "Tổng: 1" at bounding box center [482, 492] width 867 height 19
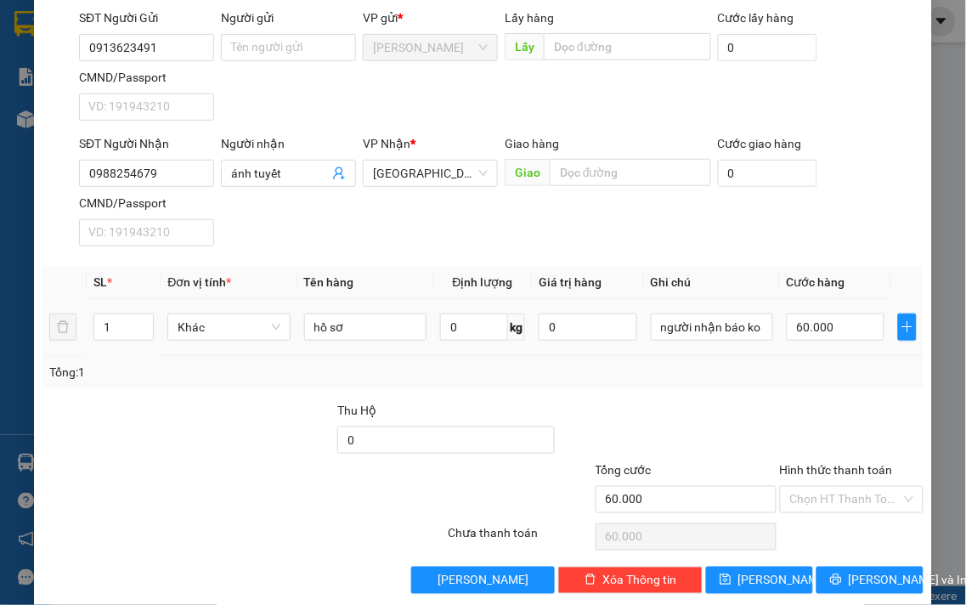
scroll to position [142, 0]
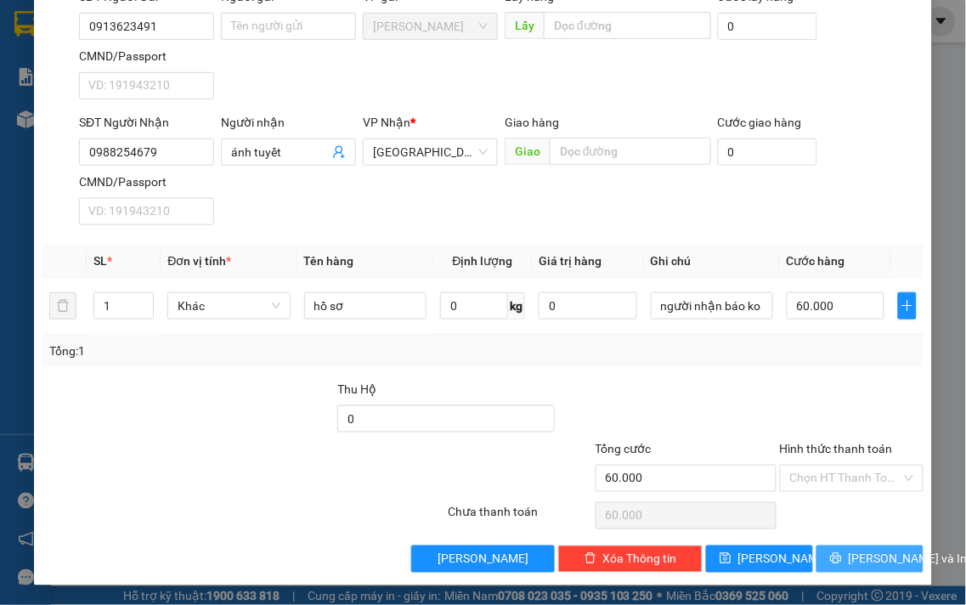
click at [838, 557] on button "[PERSON_NAME] và In" at bounding box center [869, 558] width 107 height 27
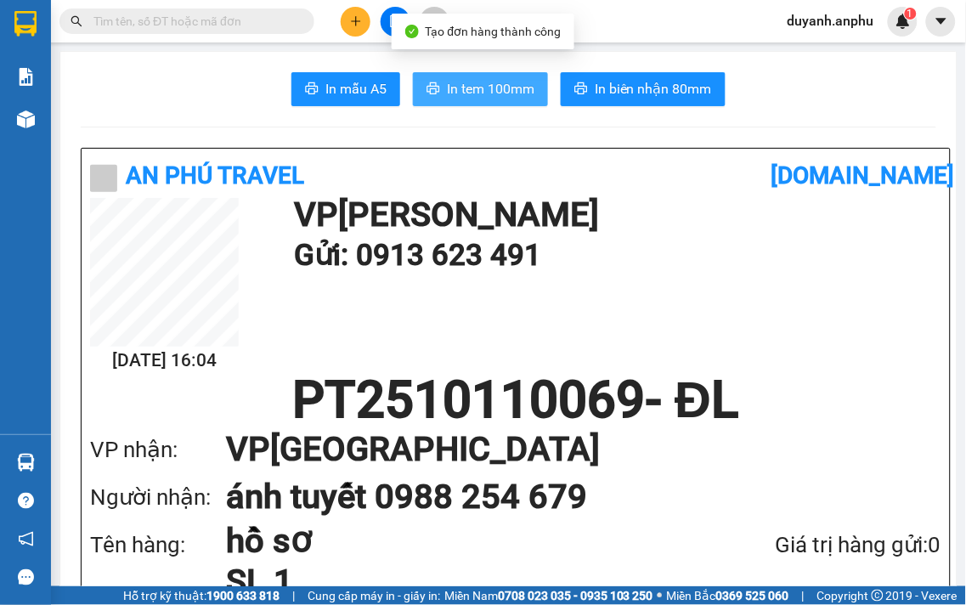
click at [515, 89] on span "In tem 100mm" at bounding box center [490, 88] width 87 height 21
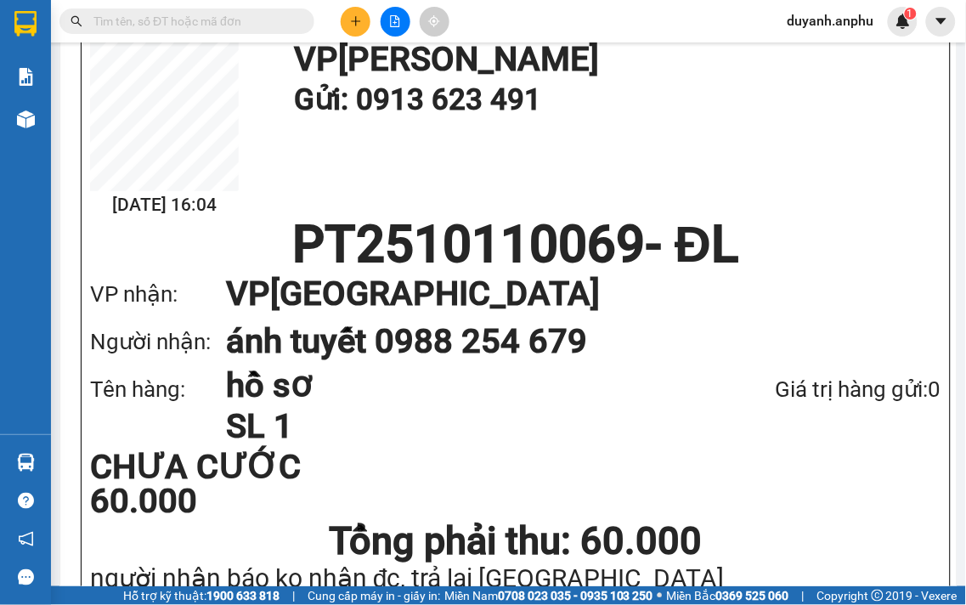
scroll to position [189, 0]
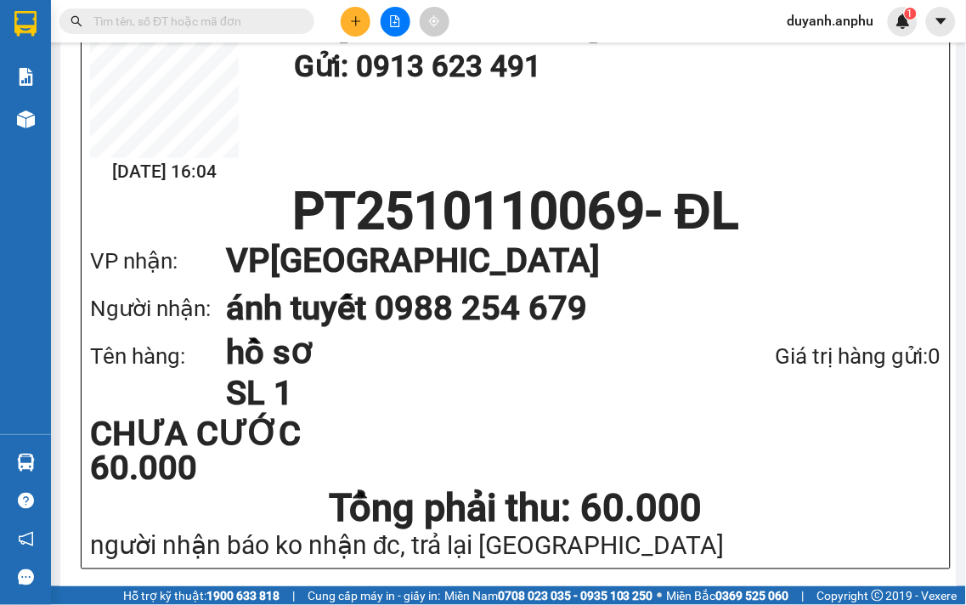
click at [346, 21] on button at bounding box center [356, 22] width 30 height 30
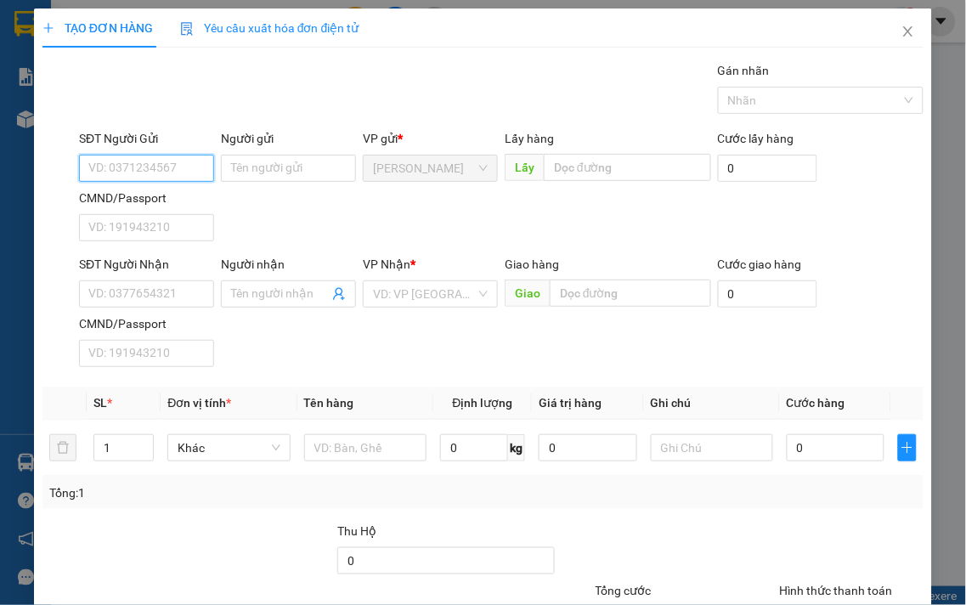
click at [166, 172] on input "SĐT Người Gửi" at bounding box center [146, 168] width 135 height 27
click at [159, 193] on div "0383754018" at bounding box center [144, 202] width 113 height 19
type input "0383754018"
type input "0334681968"
type input "thu"
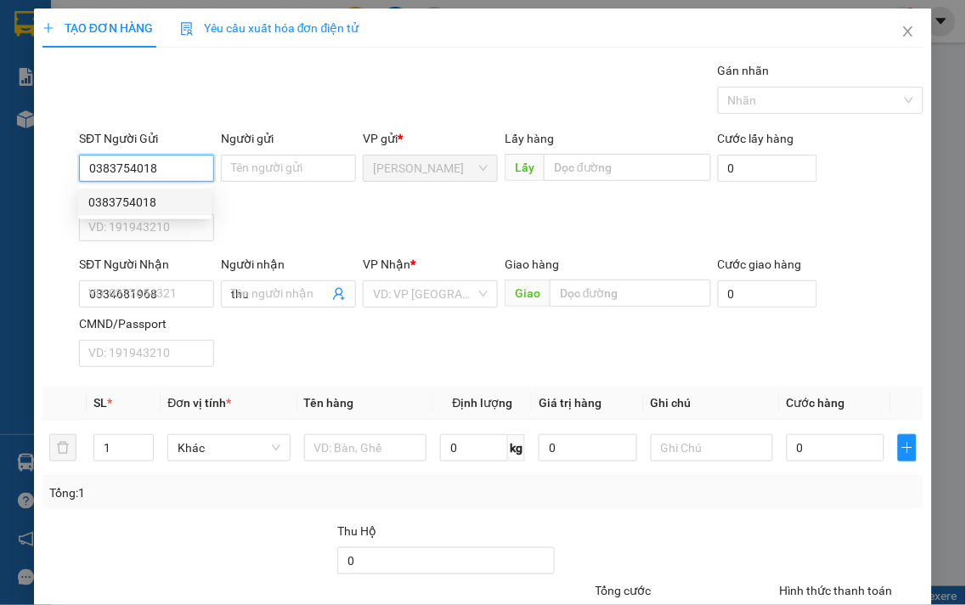
type input "60.000"
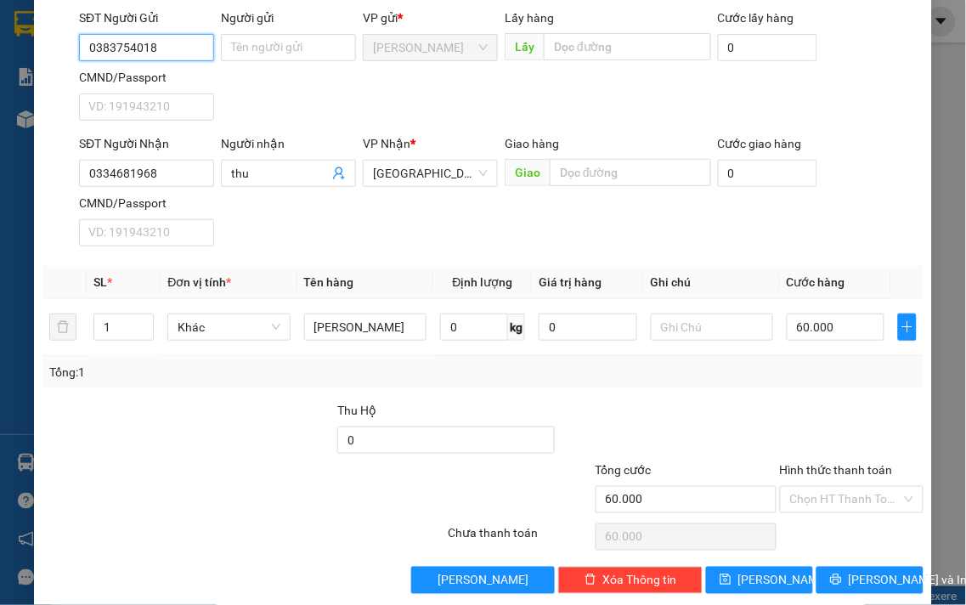
scroll to position [142, 0]
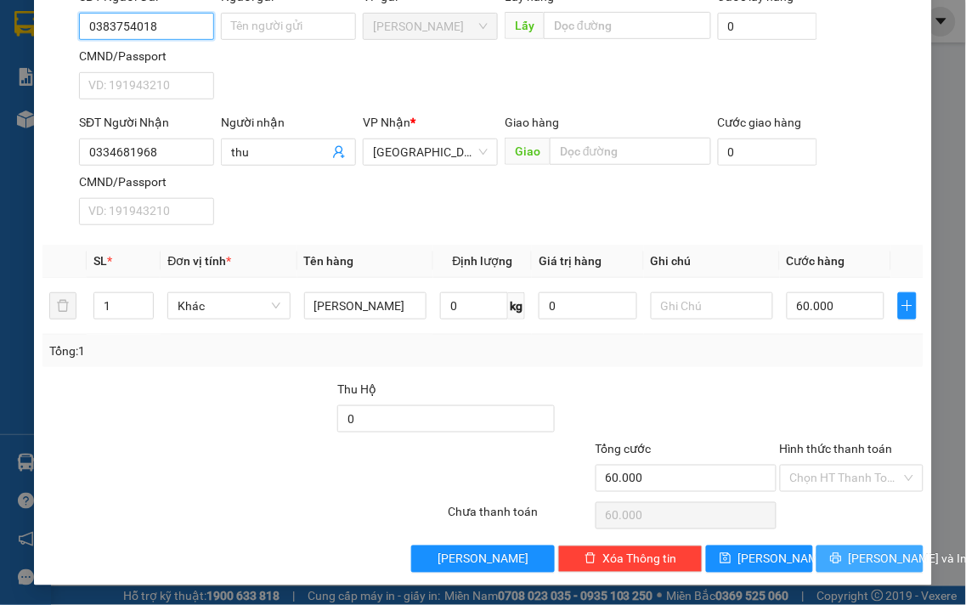
type input "0383754018"
click at [851, 555] on span "[PERSON_NAME] và In" at bounding box center [907, 558] width 119 height 19
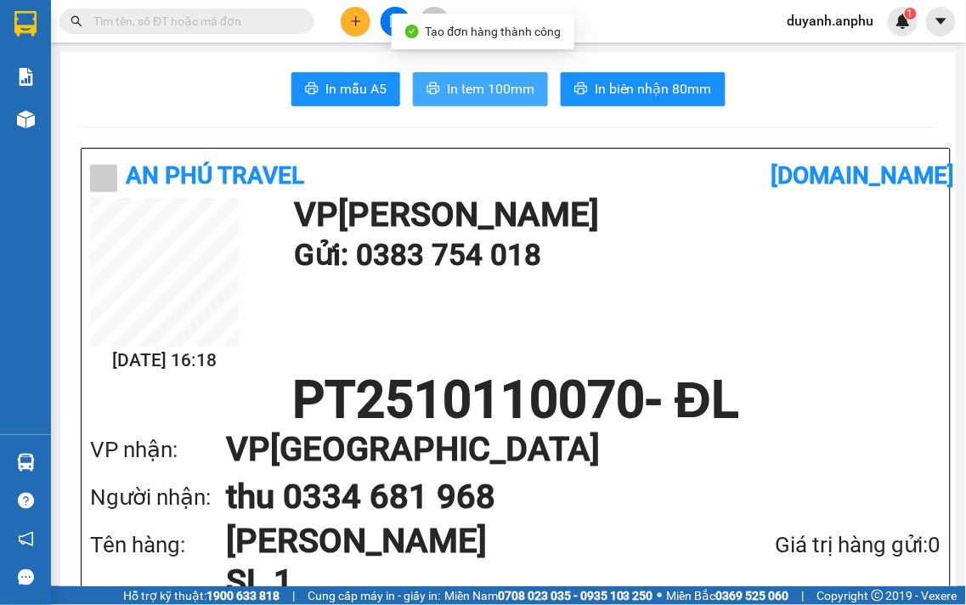
click at [470, 83] on span "In tem 100mm" at bounding box center [490, 88] width 87 height 21
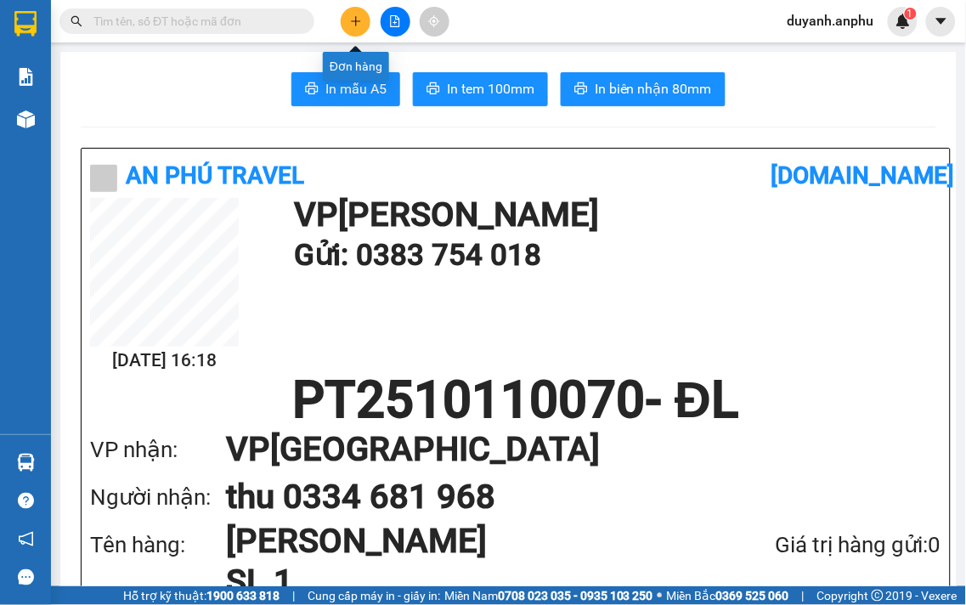
click at [354, 19] on icon "plus" at bounding box center [356, 21] width 12 height 12
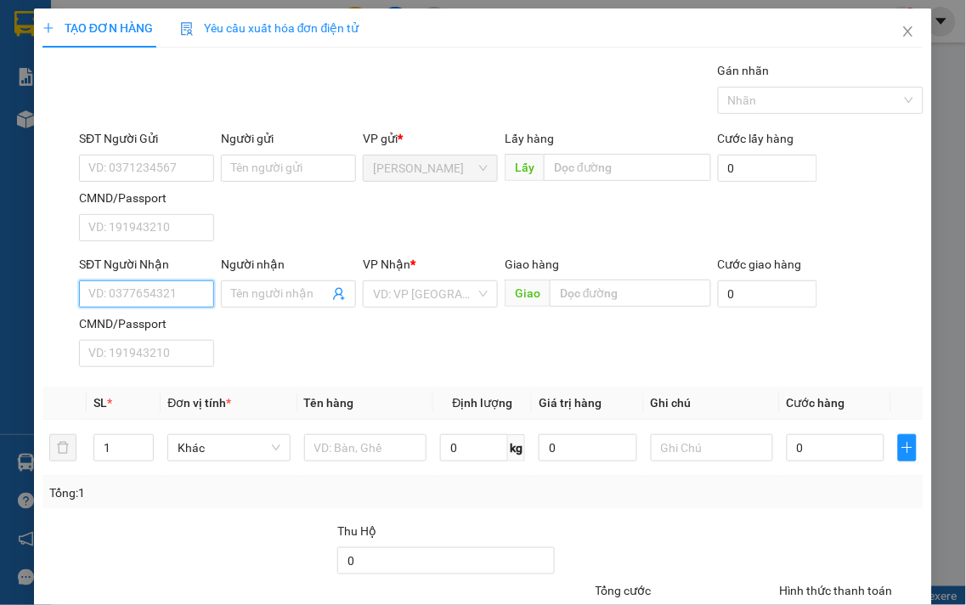
click at [158, 286] on input "SĐT Người Nhận" at bounding box center [146, 293] width 135 height 27
type input "0918022351"
click at [161, 323] on div "0918022351 - huy" at bounding box center [144, 328] width 113 height 19
type input "huy"
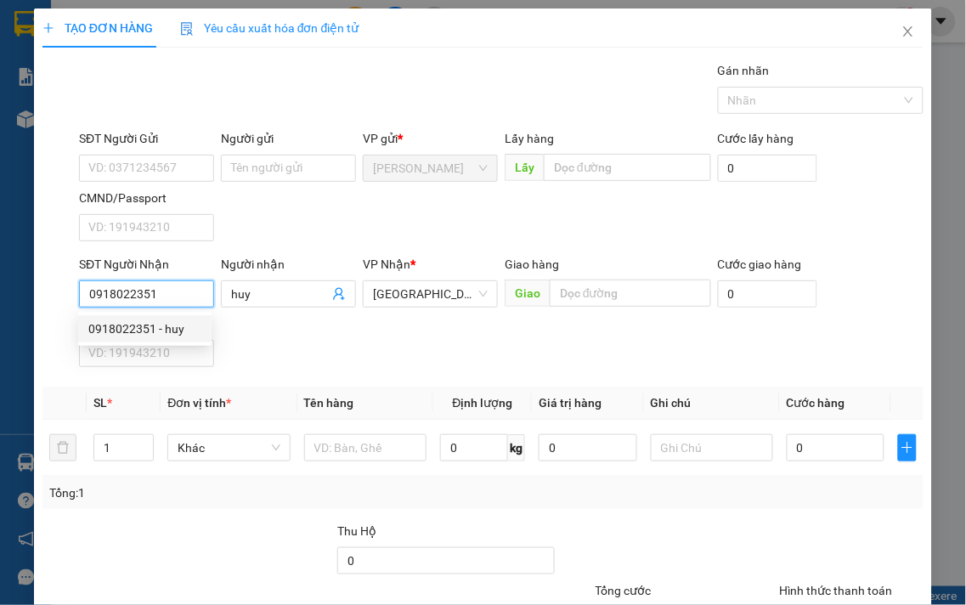
type input "30.000"
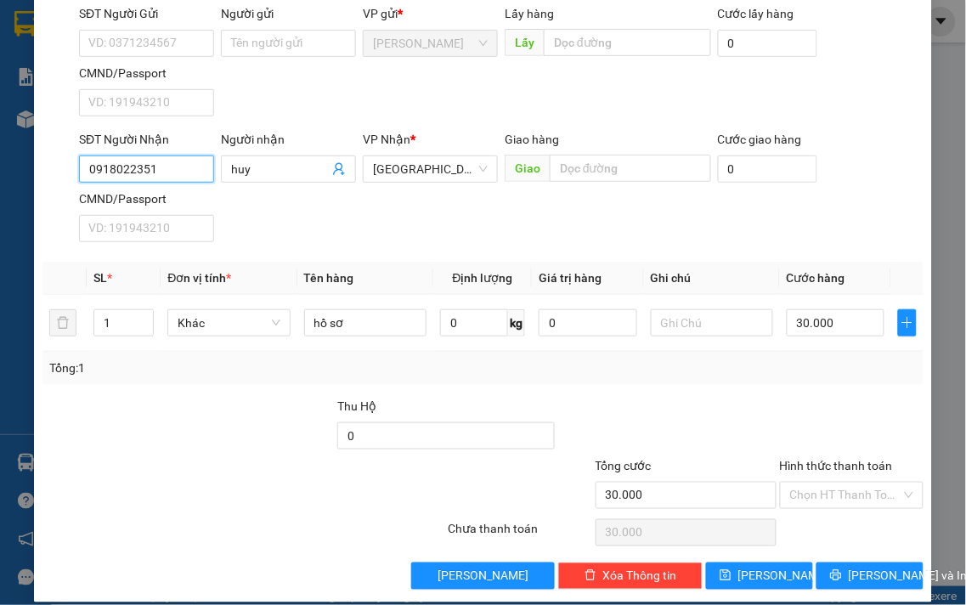
scroll to position [142, 0]
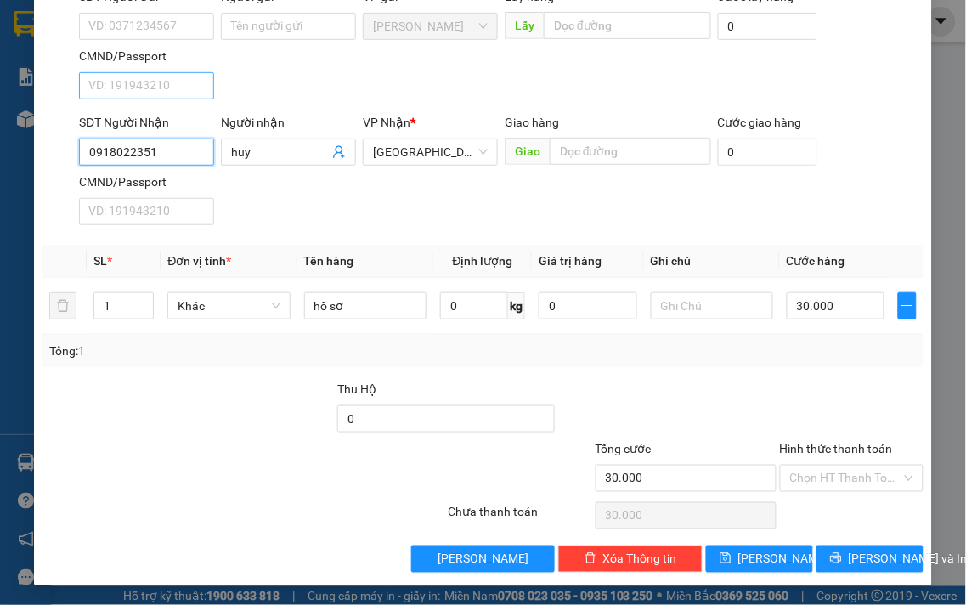
type input "0918022351"
click at [134, 82] on input "CMND/Passport" at bounding box center [146, 85] width 135 height 27
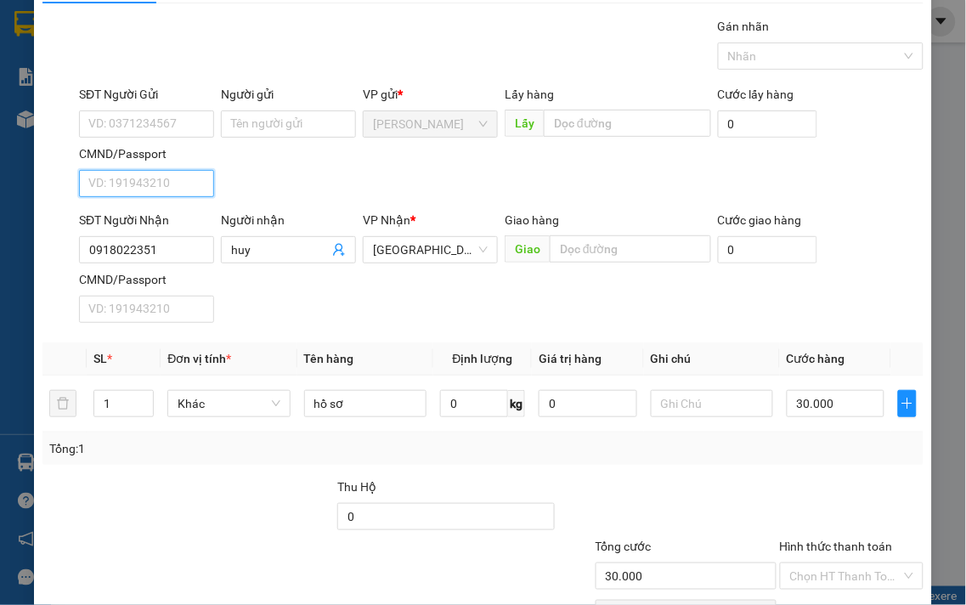
scroll to position [0, 0]
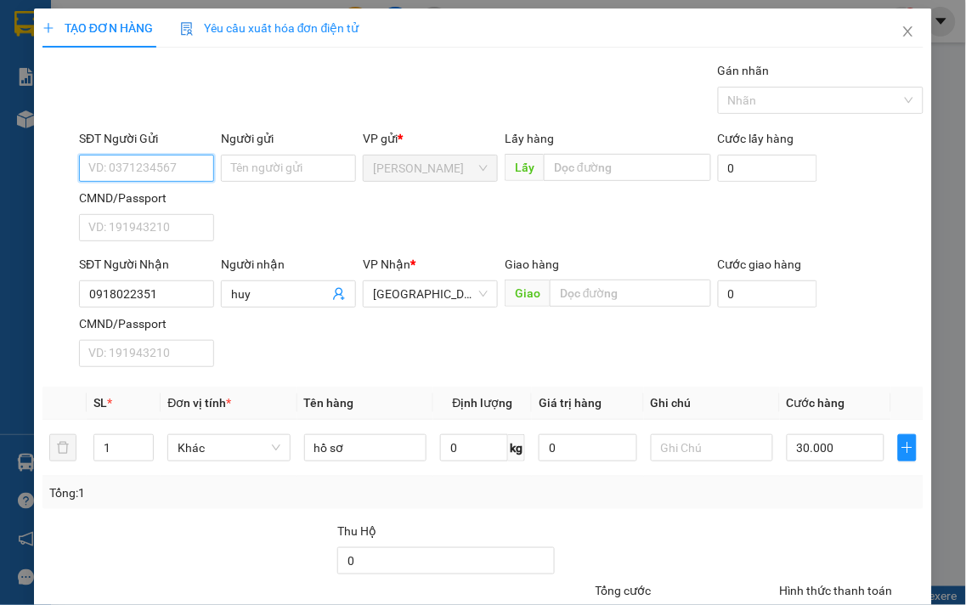
click at [132, 166] on input "SĐT Người Gửi" at bounding box center [146, 168] width 135 height 27
click at [183, 199] on div "0944826385 - dung" at bounding box center [144, 202] width 113 height 19
type input "0944826385"
type input "dung"
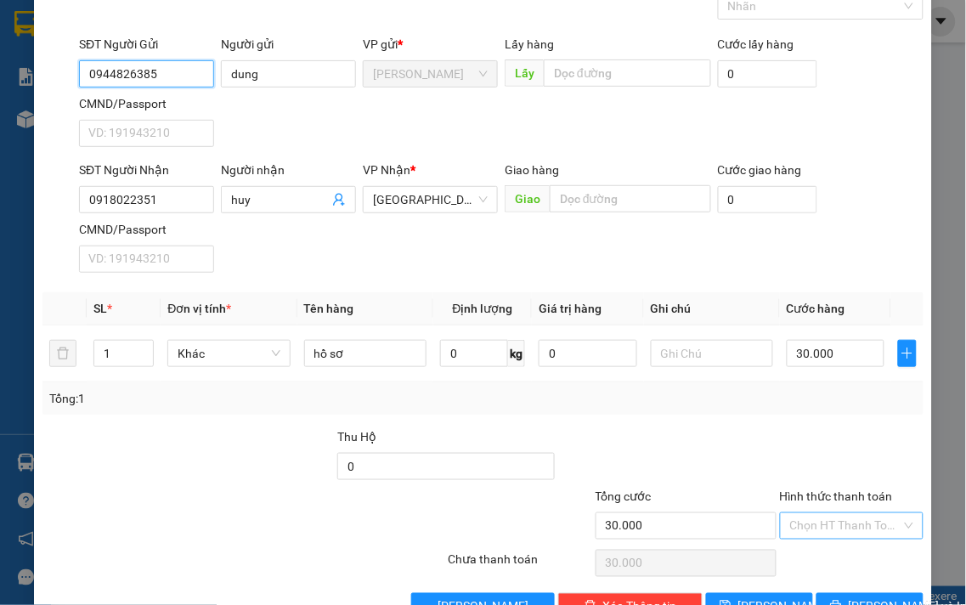
scroll to position [142, 0]
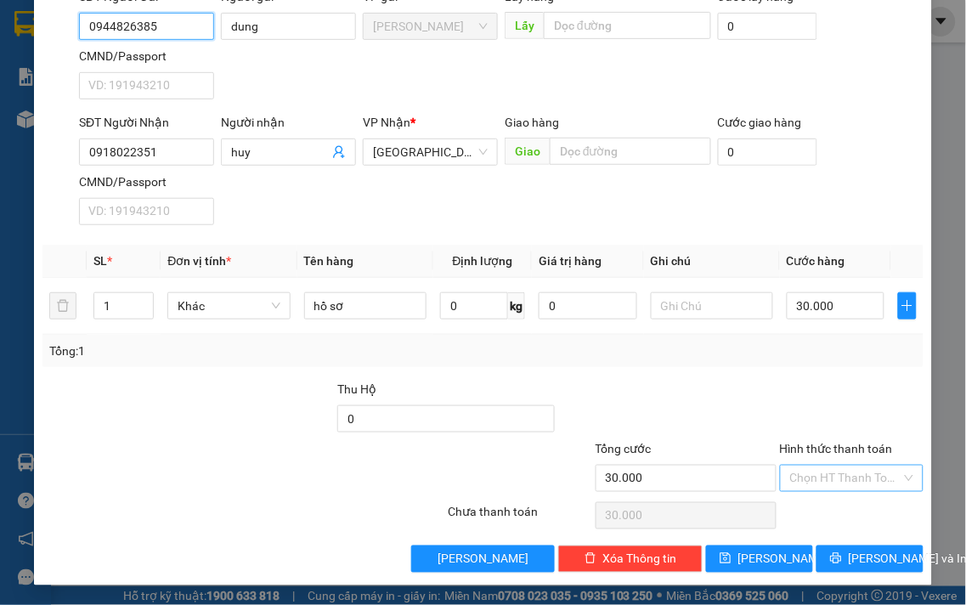
type input "0944826385"
click at [844, 482] on input "Hình thức thanh toán" at bounding box center [846, 477] width 112 height 25
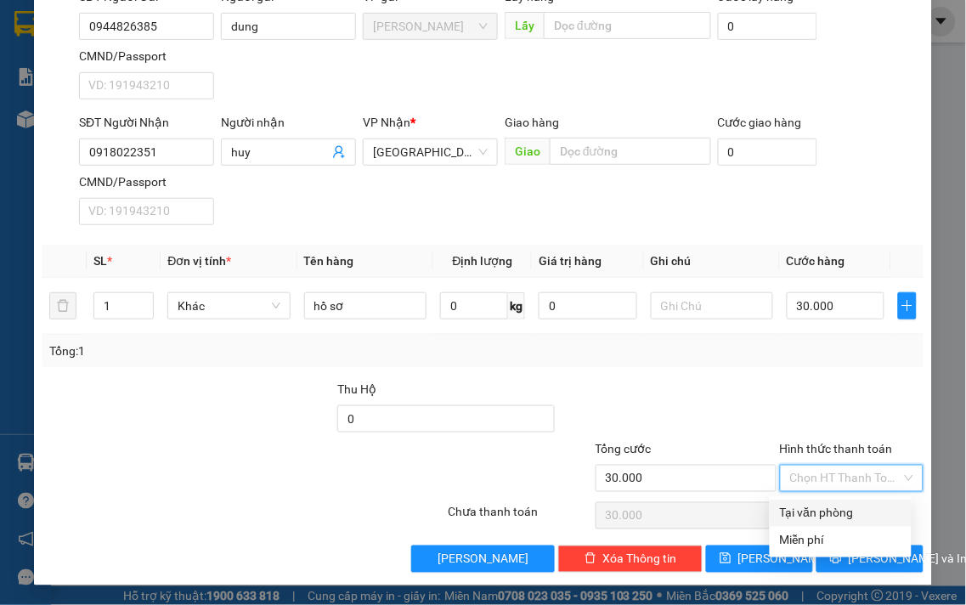
click at [837, 512] on div "Tại văn phòng" at bounding box center [840, 513] width 121 height 19
type input "0"
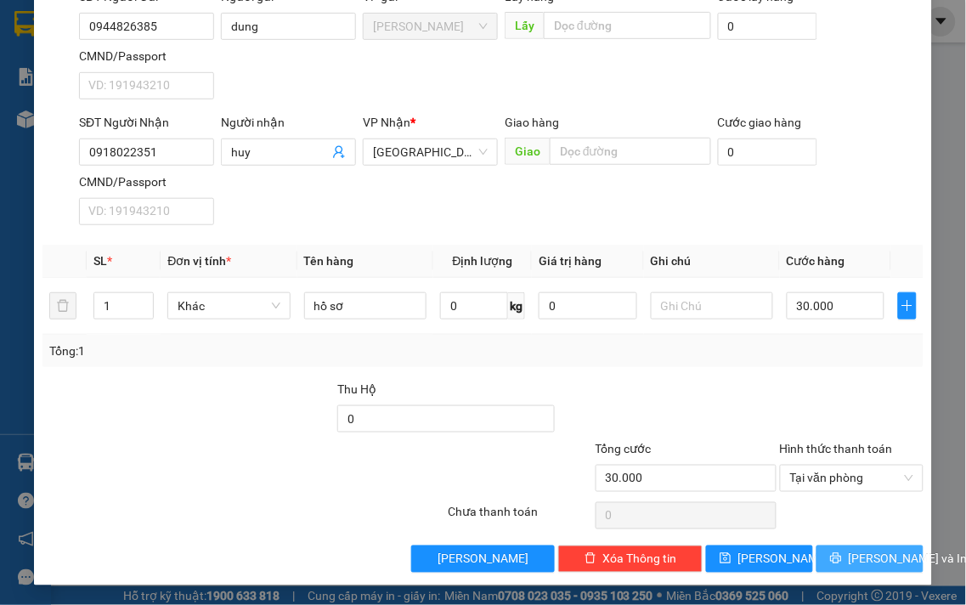
click at [850, 555] on span "[PERSON_NAME] và In" at bounding box center [907, 558] width 119 height 19
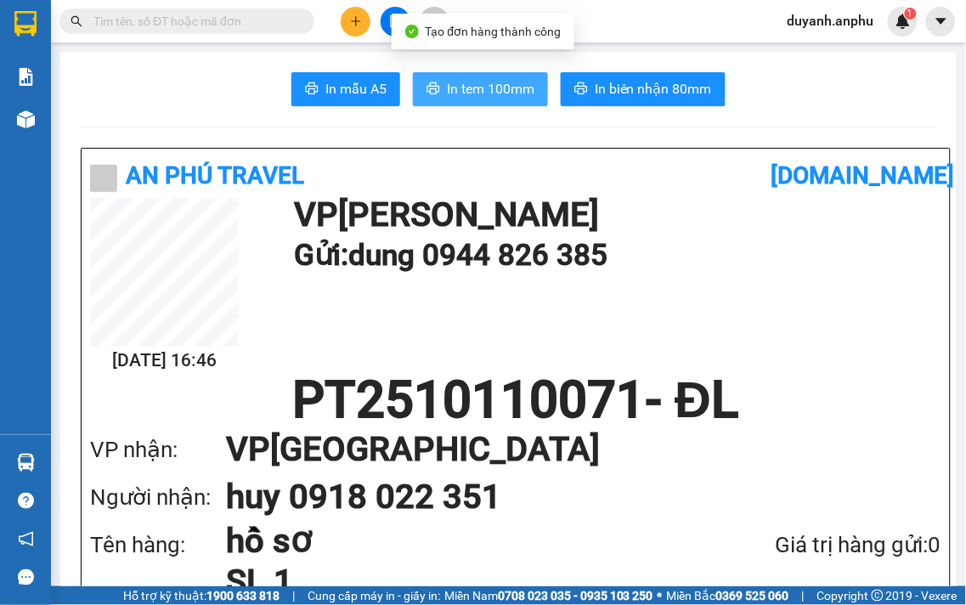
click at [473, 92] on span "In tem 100mm" at bounding box center [490, 88] width 87 height 21
